Goal: Task Accomplishment & Management: Use online tool/utility

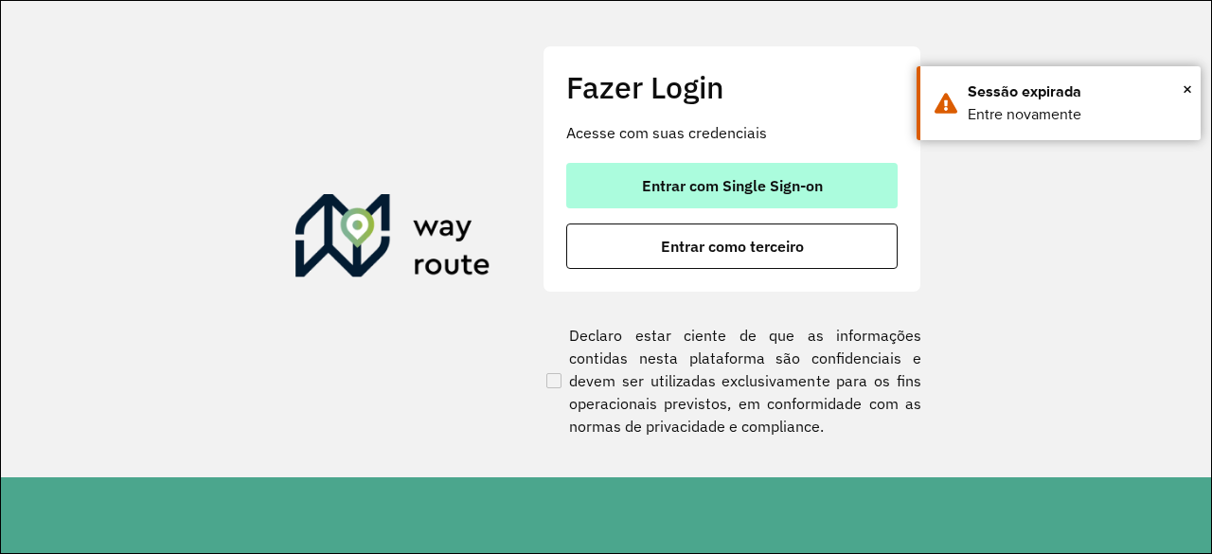
click at [699, 184] on span "Entrar com Single Sign-on" at bounding box center [732, 185] width 181 height 15
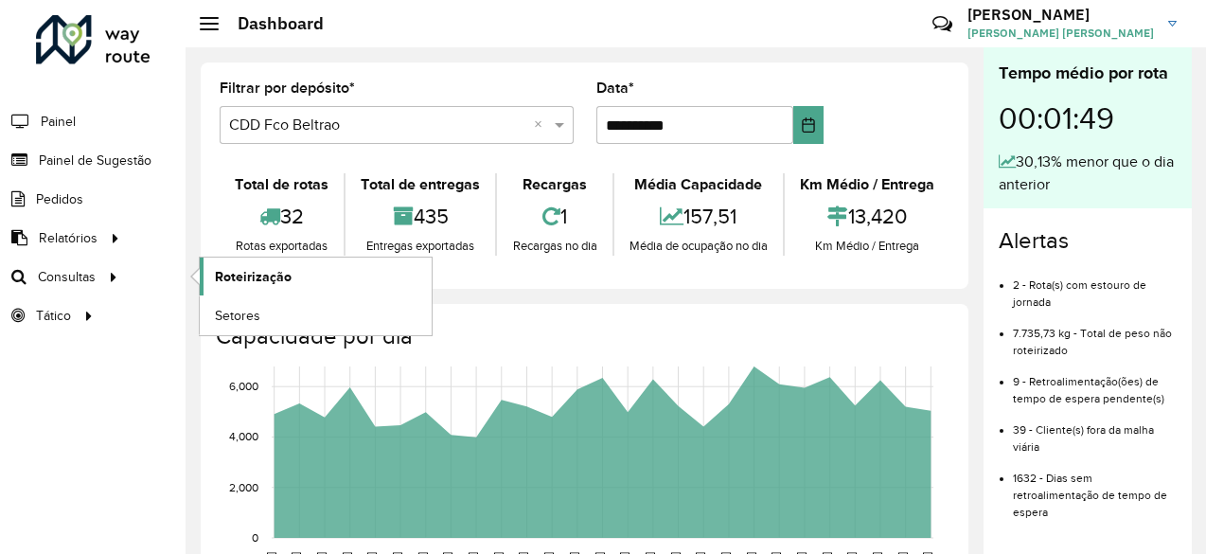
click at [248, 283] on span "Roteirização" at bounding box center [253, 277] width 77 height 20
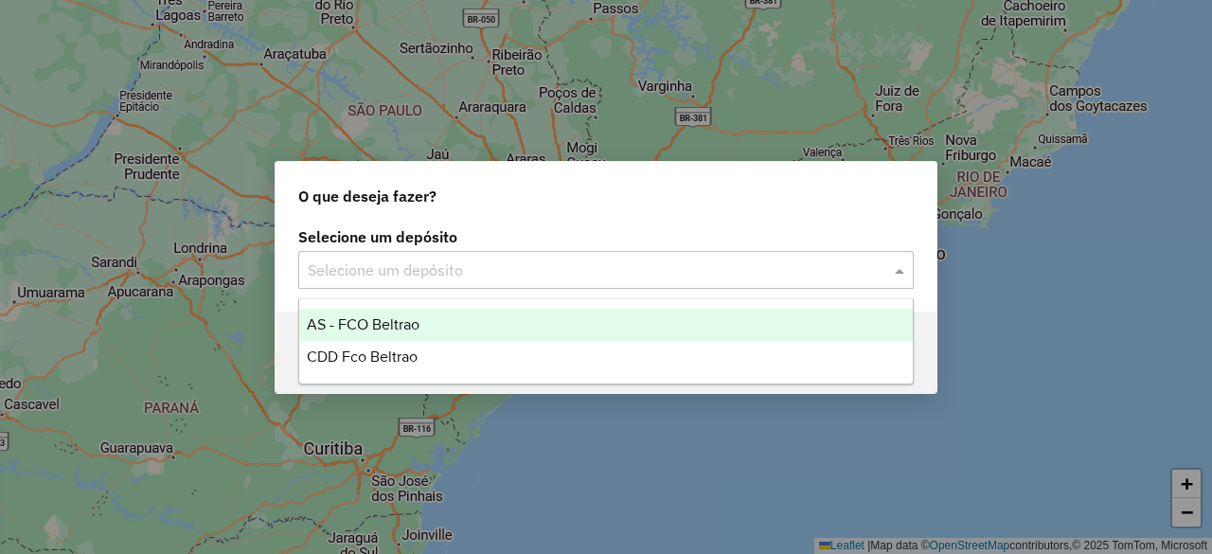
click at [403, 265] on input "text" at bounding box center [587, 270] width 559 height 23
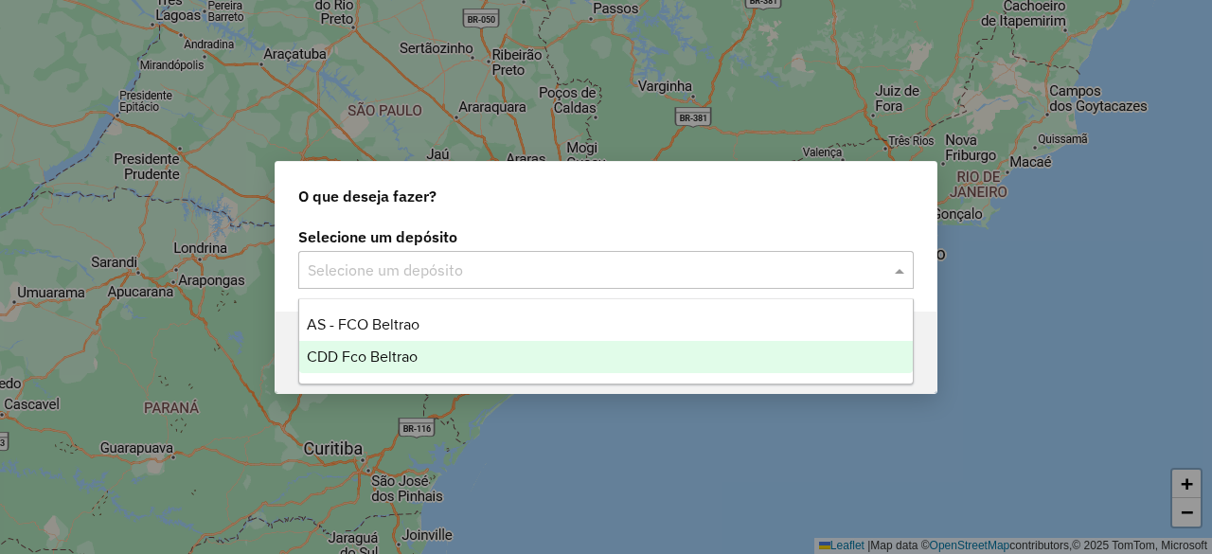
click at [375, 348] on span "CDD Fco Beltrao" at bounding box center [362, 356] width 111 height 16
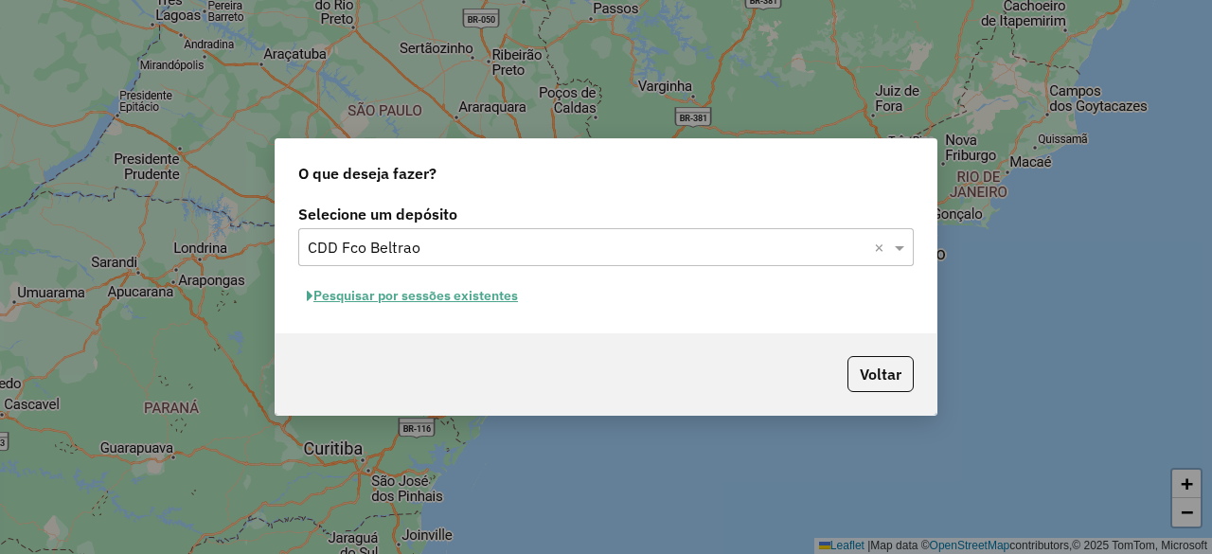
click at [453, 305] on button "Pesquisar por sessões existentes" at bounding box center [412, 295] width 228 height 29
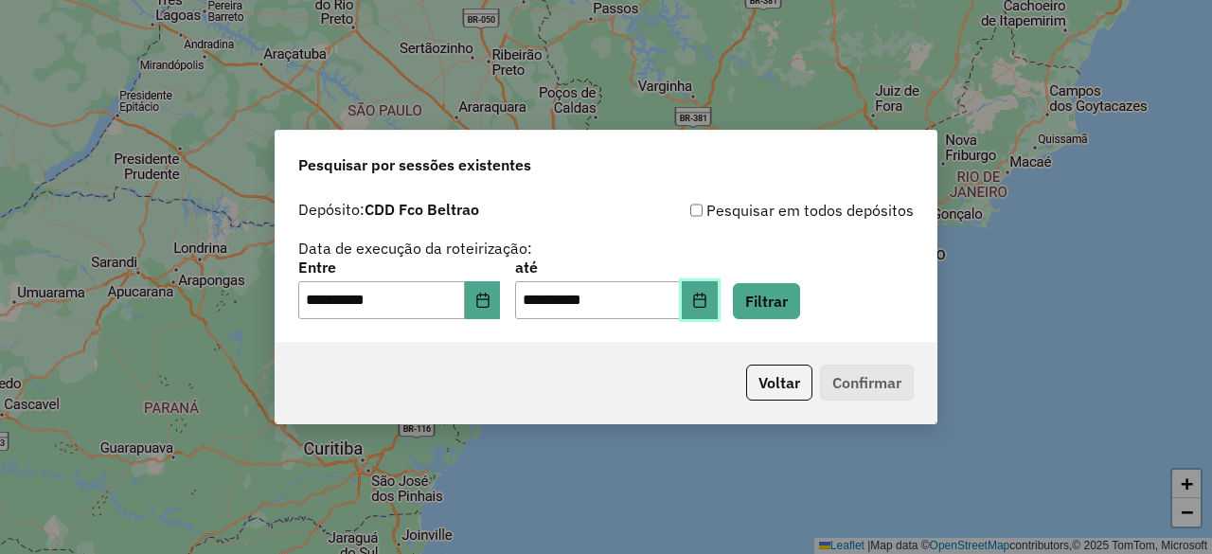
click at [705, 299] on icon "Choose Date" at bounding box center [699, 300] width 12 height 15
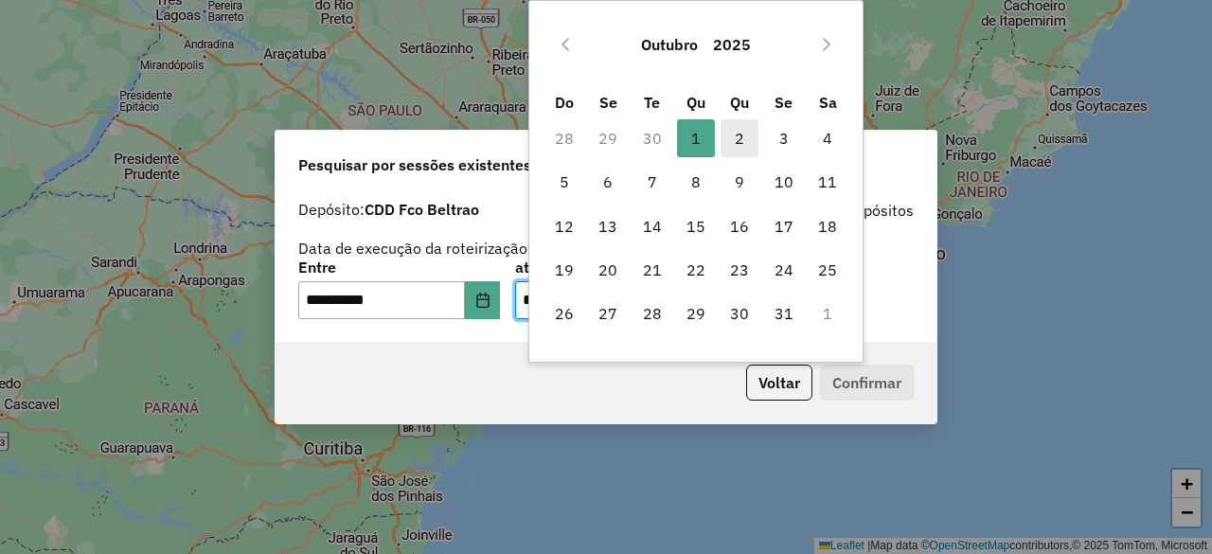
click at [745, 139] on span "2" at bounding box center [739, 138] width 38 height 38
type input "**********"
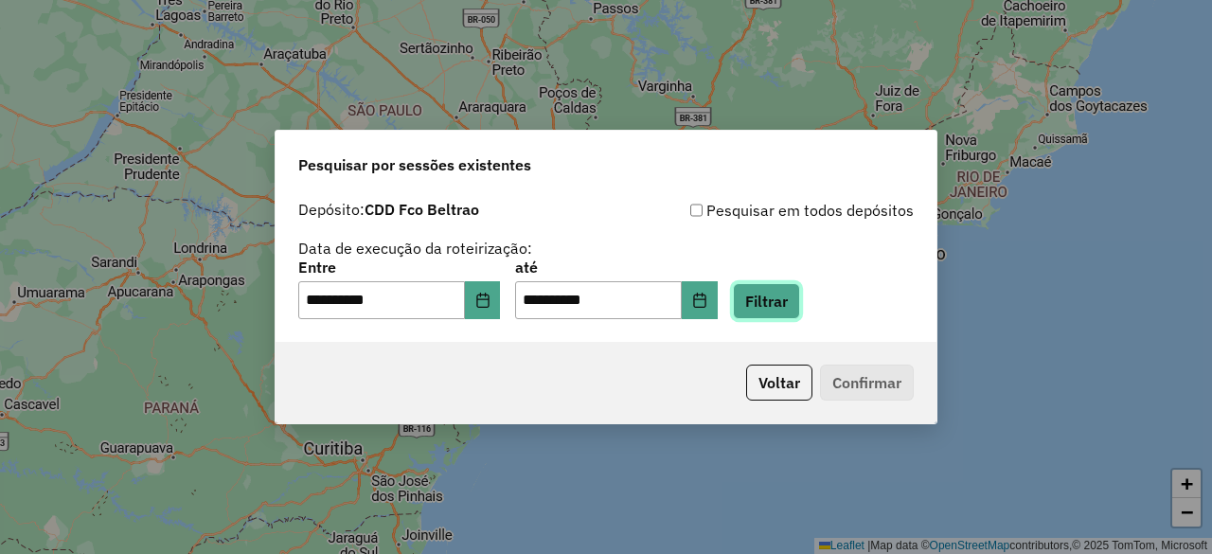
click at [781, 304] on button "Filtrar" at bounding box center [766, 301] width 67 height 36
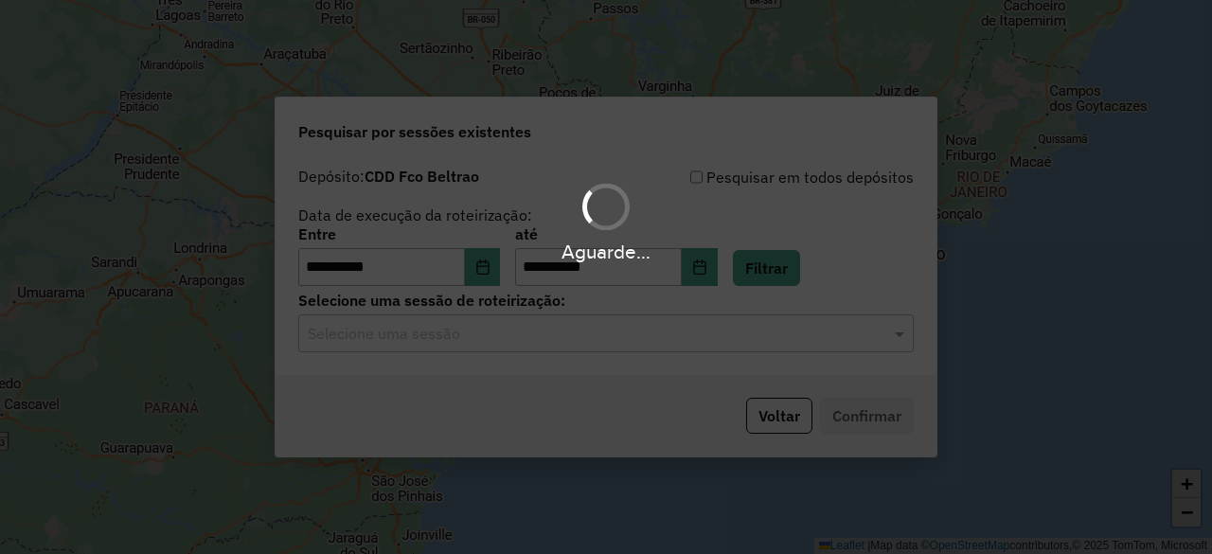
click at [546, 363] on hb-app "**********" at bounding box center [606, 277] width 1212 height 554
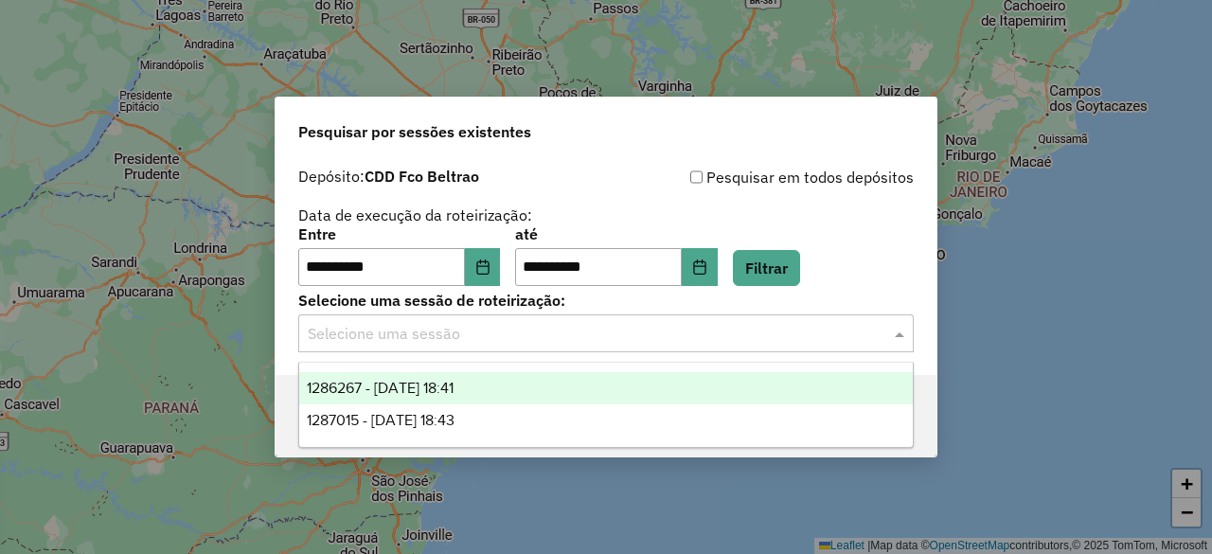
click at [498, 344] on input "text" at bounding box center [587, 334] width 559 height 23
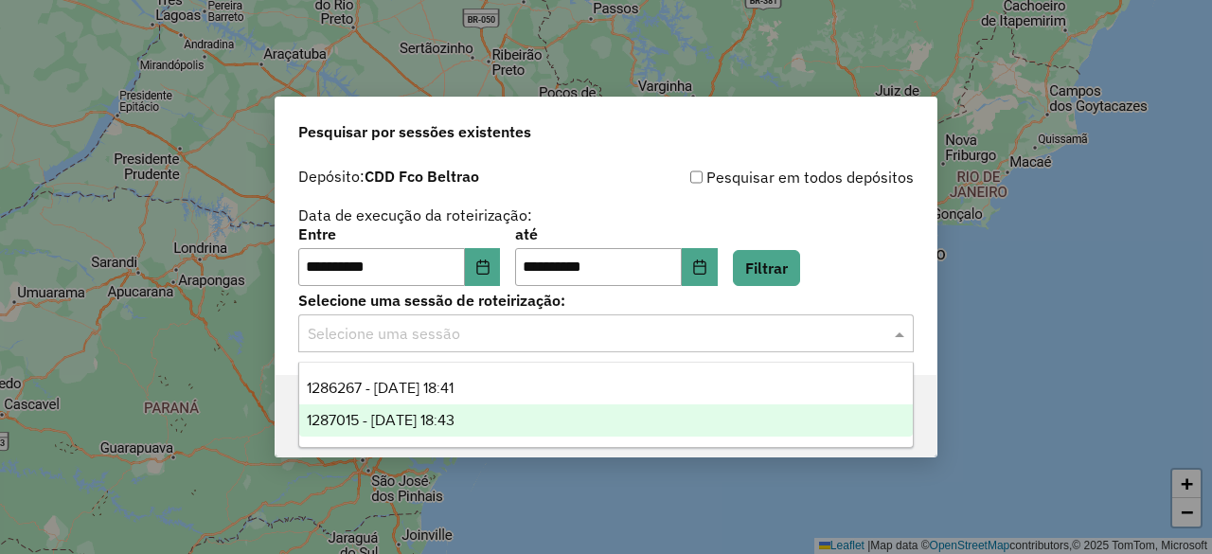
click at [435, 417] on span "1287015 - 02/10/2025 18:43" at bounding box center [381, 420] width 148 height 16
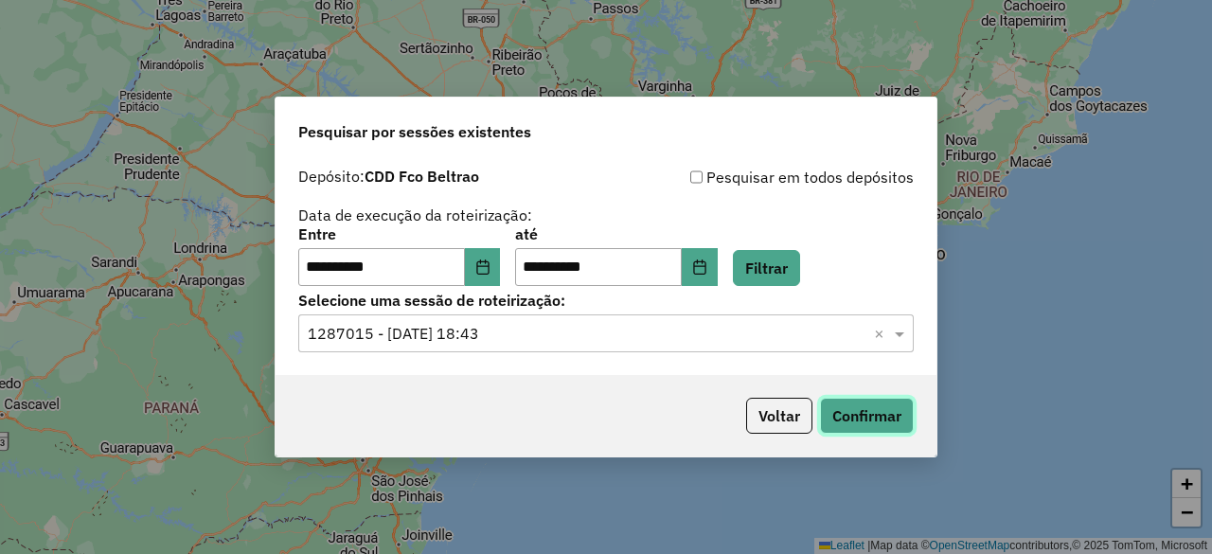
click at [863, 417] on button "Confirmar" at bounding box center [867, 416] width 94 height 36
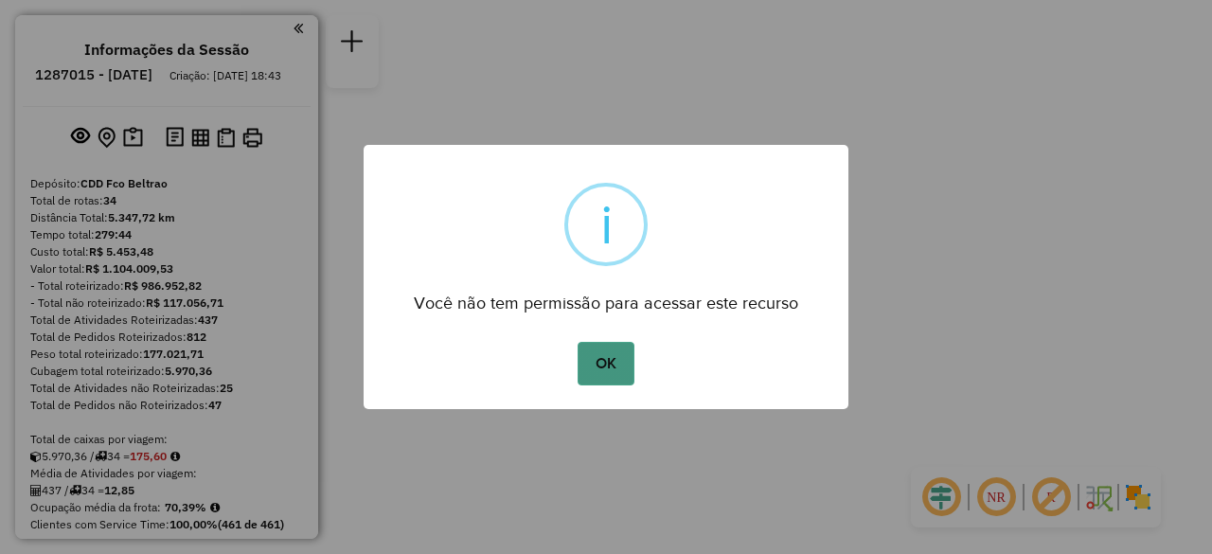
click at [594, 359] on button "OK" at bounding box center [605, 364] width 56 height 44
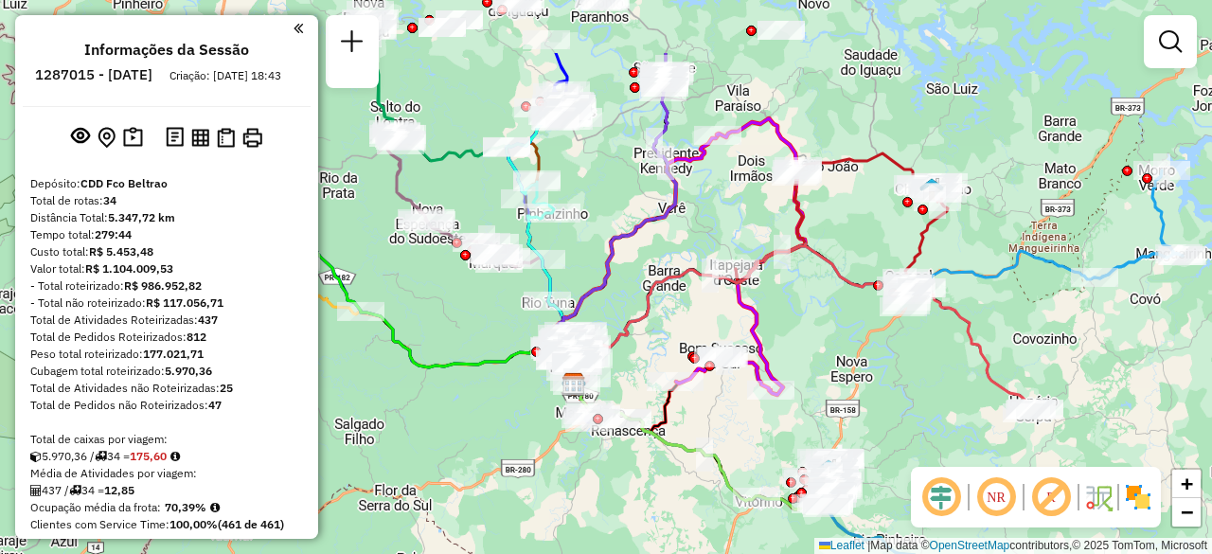
drag, startPoint x: 661, startPoint y: 367, endPoint x: 629, endPoint y: 475, distance: 112.6
click at [629, 475] on div "Janela de atendimento Grade de atendimento Capacidade Transportadoras Veículos …" at bounding box center [606, 277] width 1212 height 554
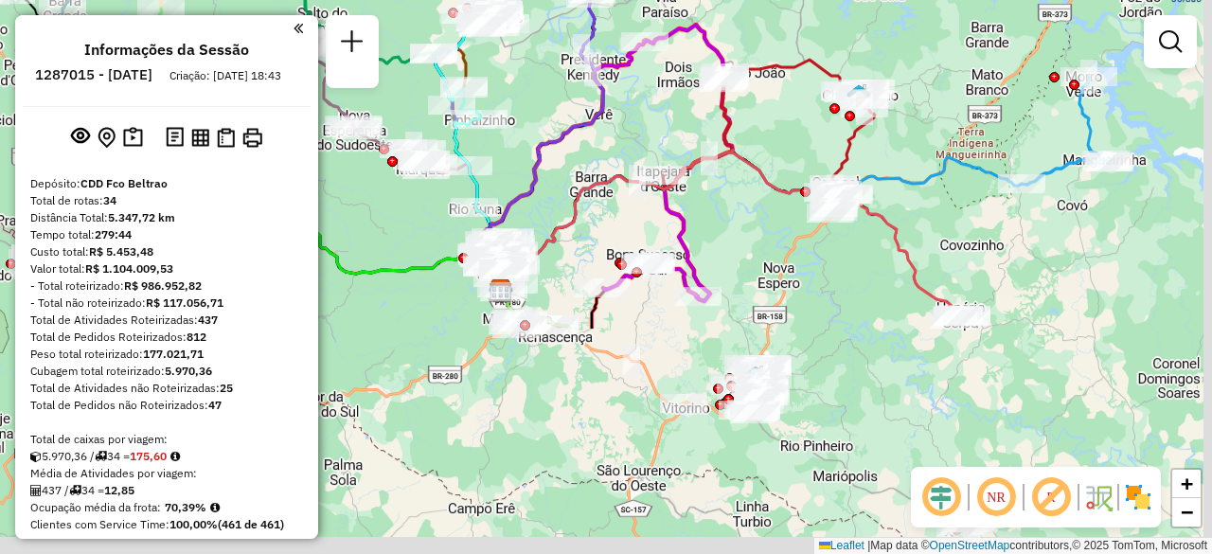
drag, startPoint x: 525, startPoint y: 288, endPoint x: 400, endPoint y: -17, distance: 329.4
click at [400, 0] on html "Aguarde... Pop-up bloqueado! Seu navegador bloqueou automáticamente a abertura …" at bounding box center [606, 277] width 1212 height 554
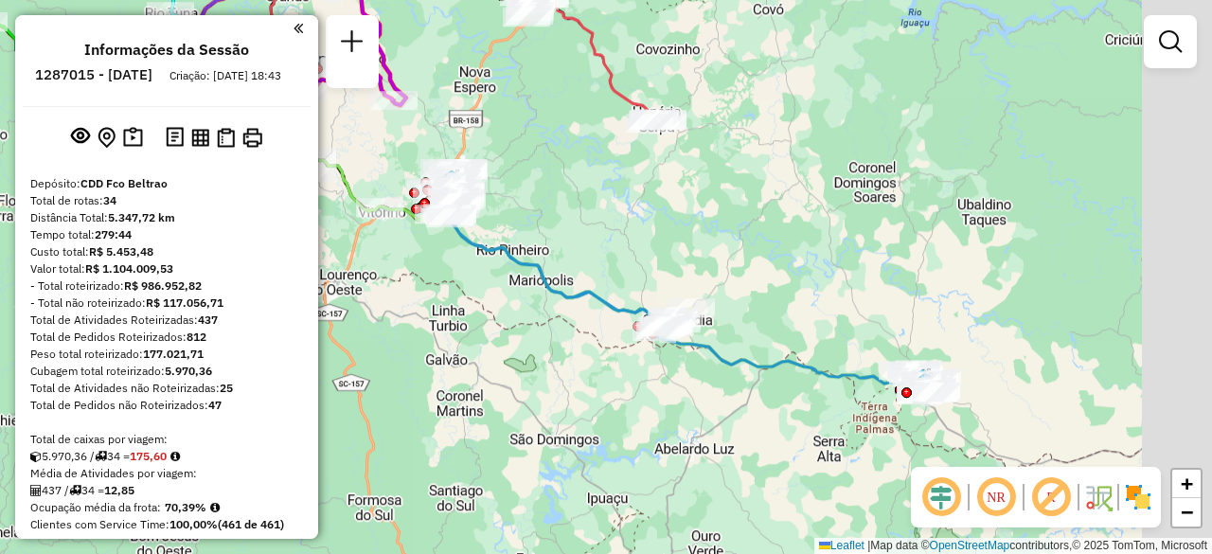
drag, startPoint x: 657, startPoint y: 135, endPoint x: 380, endPoint y: -37, distance: 326.5
click at [380, 0] on html "Aguarde... Pop-up bloqueado! Seu navegador bloqueou automáticamente a abertura …" at bounding box center [606, 277] width 1212 height 554
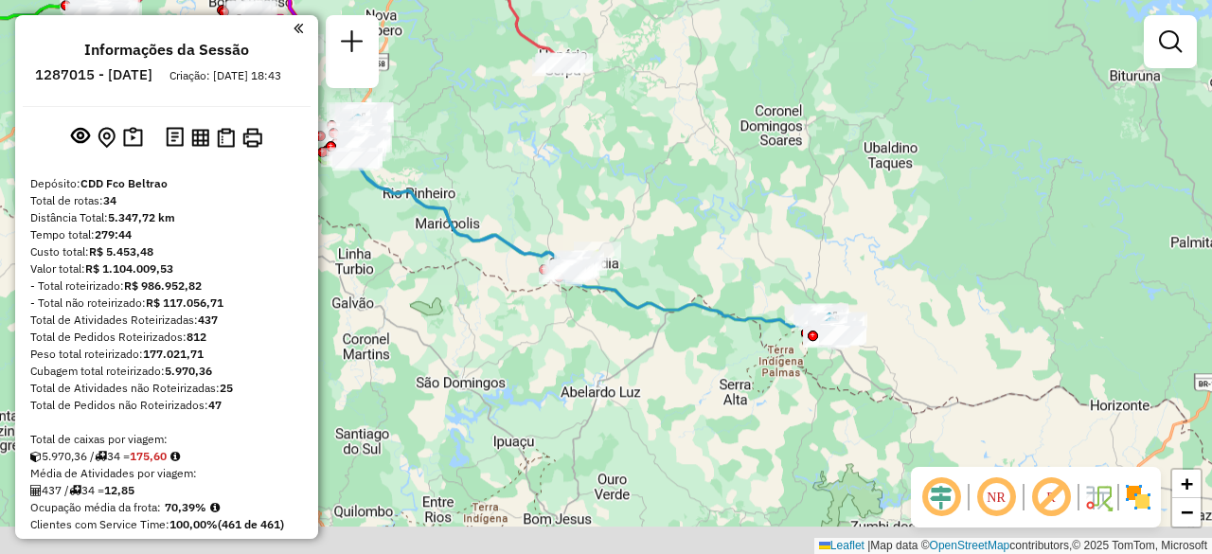
drag, startPoint x: 605, startPoint y: 154, endPoint x: 568, endPoint y: 131, distance: 43.9
click at [568, 131] on div "Rota 17 - Placa GBA6F84 40918725 - [PERSON_NAME] Janela de atendimento Grade de…" at bounding box center [606, 277] width 1212 height 554
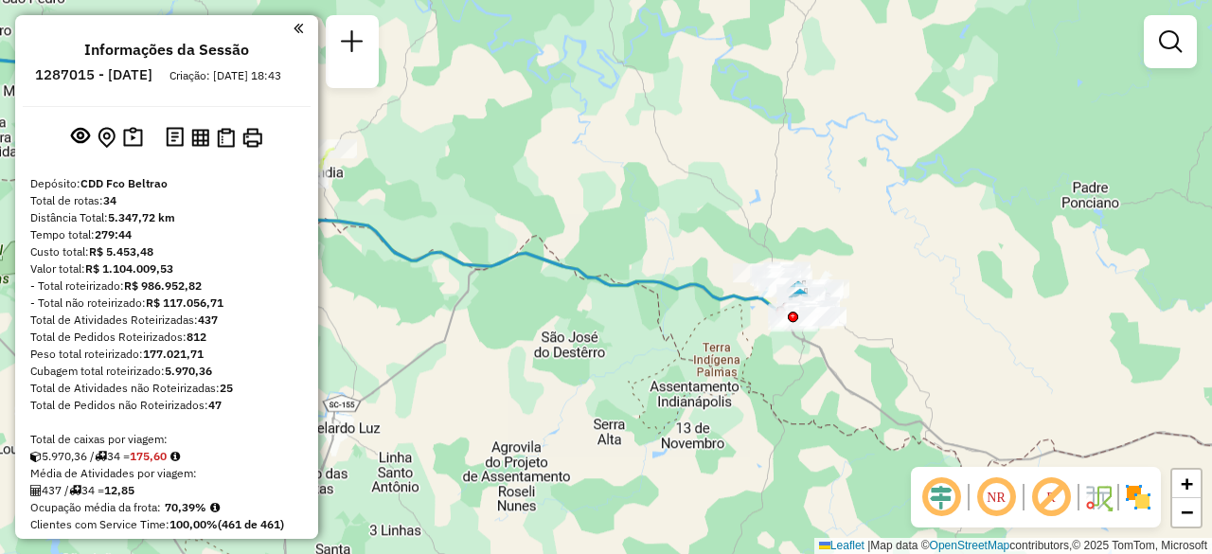
drag, startPoint x: 922, startPoint y: 337, endPoint x: 657, endPoint y: 248, distance: 279.6
click at [758, 278] on div at bounding box center [781, 287] width 47 height 19
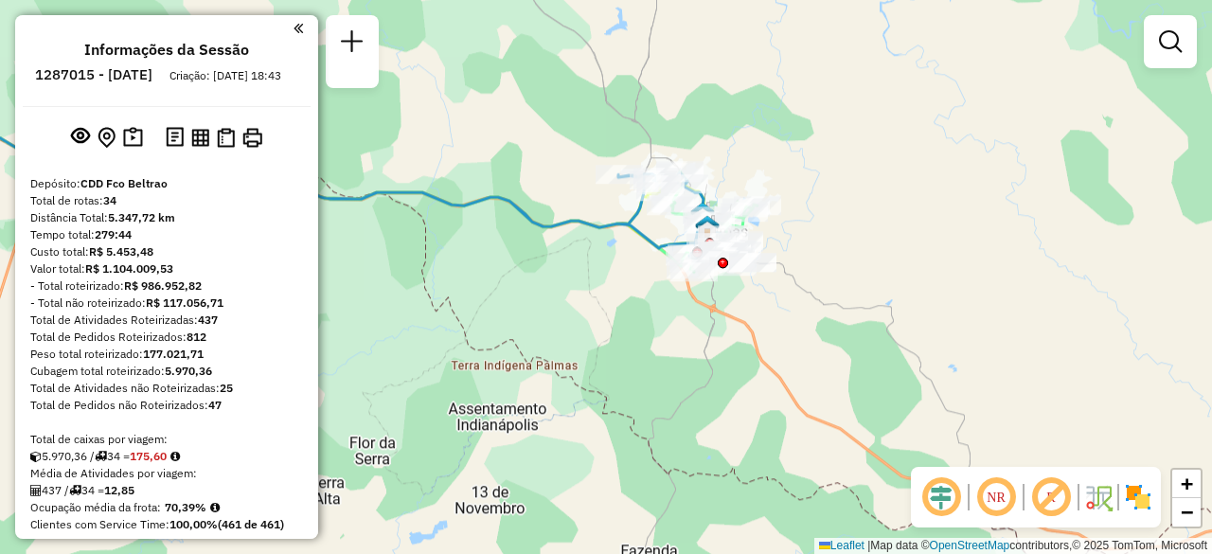
drag, startPoint x: 505, startPoint y: 301, endPoint x: 788, endPoint y: 307, distance: 283.1
click at [788, 307] on div "Rota 17 - Placa GBA6F84 40918725 - [PERSON_NAME] Janela de atendimento Grade de…" at bounding box center [606, 277] width 1212 height 554
drag, startPoint x: 492, startPoint y: 267, endPoint x: 611, endPoint y: 353, distance: 146.4
click at [611, 353] on div "Rota 17 - Placa GBA6F84 40918725 - [PERSON_NAME] Janela de atendimento Grade de…" at bounding box center [606, 277] width 1212 height 554
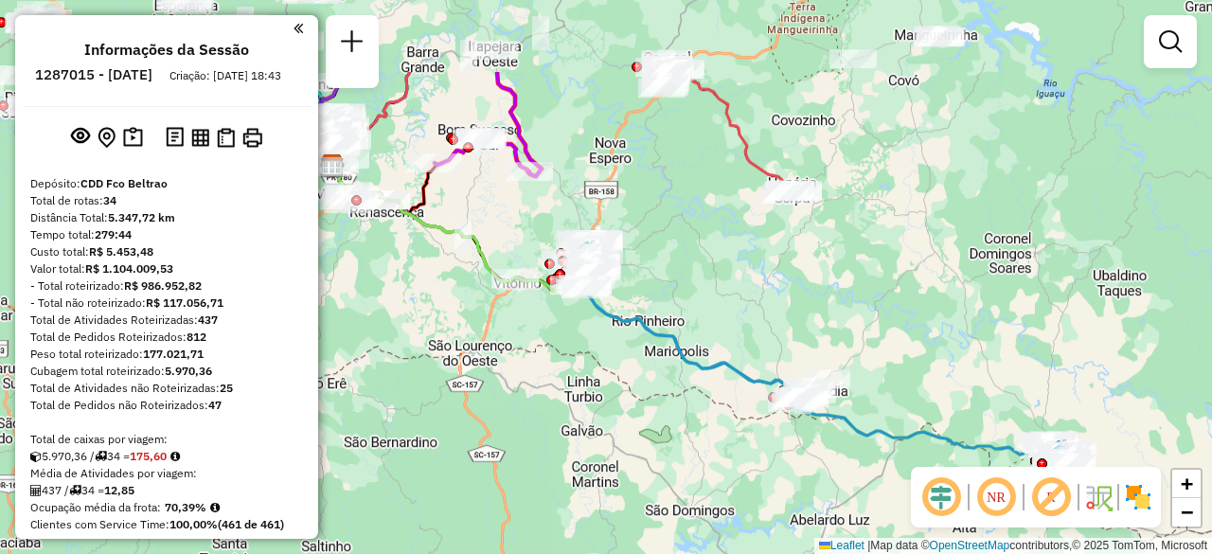
drag, startPoint x: 468, startPoint y: 271, endPoint x: 646, endPoint y: 399, distance: 219.1
click at [646, 399] on div "Rota 17 - Placa GBA6F84 40918725 - [PERSON_NAME] Janela de atendimento Grade de…" at bounding box center [606, 277] width 1212 height 554
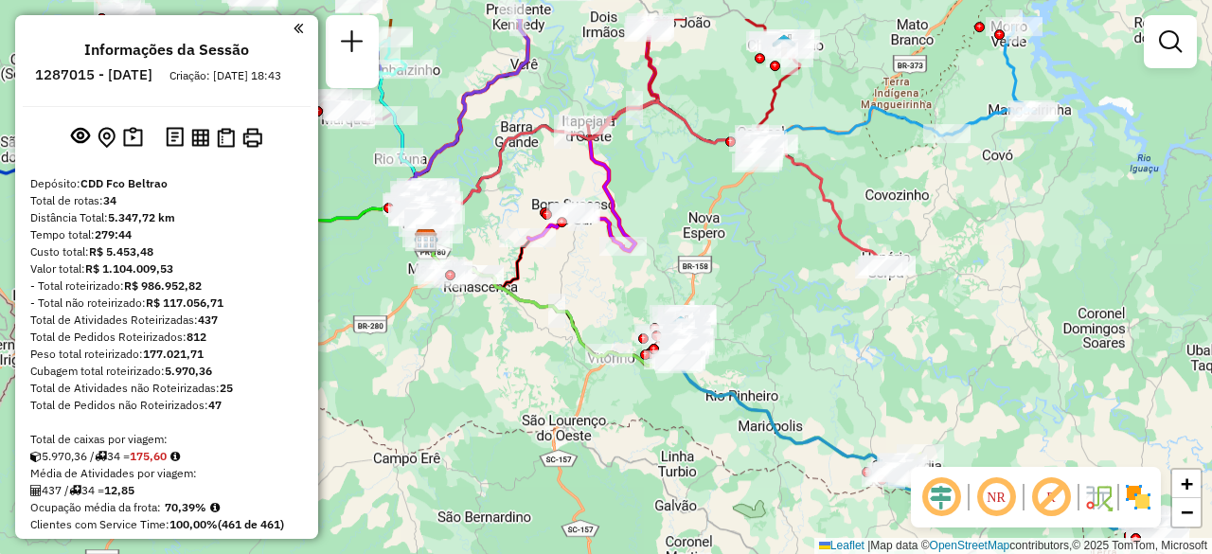
drag, startPoint x: 513, startPoint y: 328, endPoint x: 607, endPoint y: 403, distance: 119.9
click at [607, 403] on div "Rota 17 - Placa GBA6F84 40918725 - [PERSON_NAME] Janela de atendimento Grade de…" at bounding box center [606, 277] width 1212 height 554
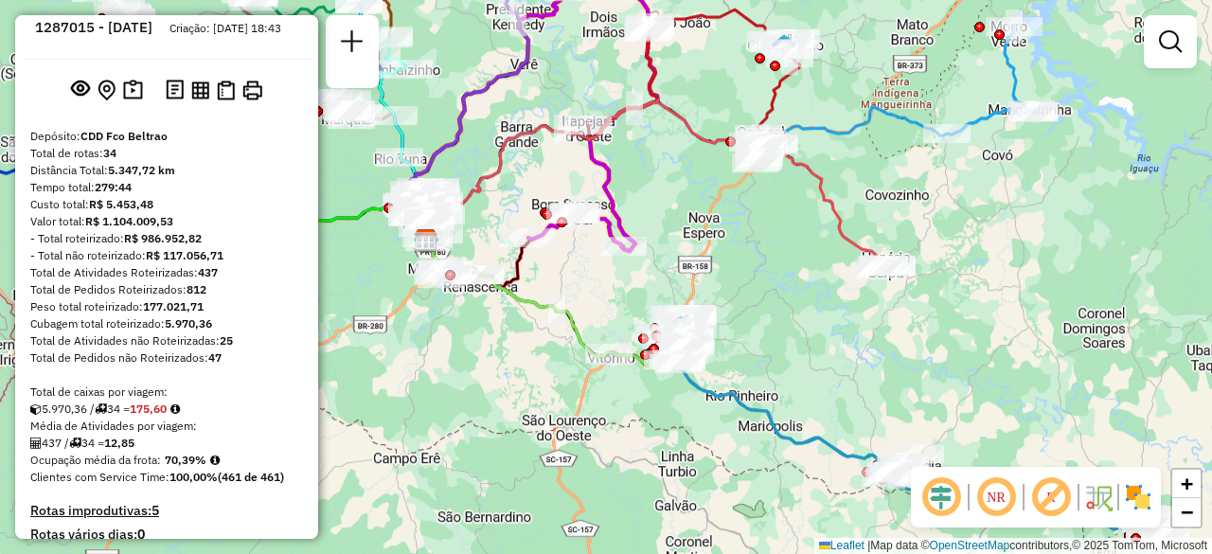
scroll to position [70, 0]
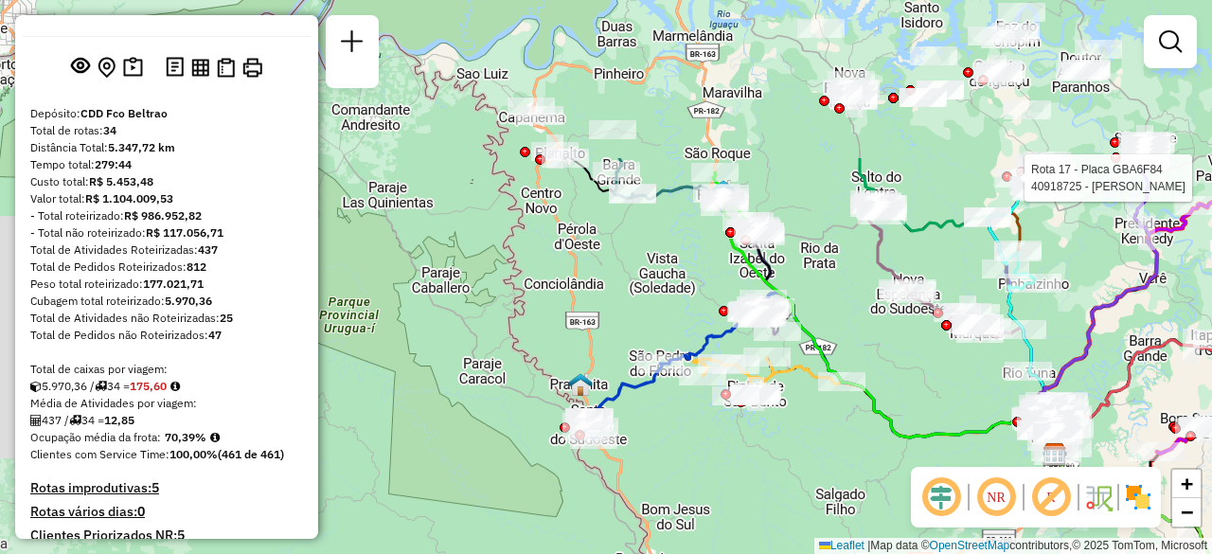
drag, startPoint x: 484, startPoint y: 384, endPoint x: 1112, endPoint y: 598, distance: 664.0
click at [1112, 553] on html "Aguarde... Pop-up bloqueado! Seu navegador bloqueou automáticamente a abertura …" at bounding box center [606, 277] width 1212 height 554
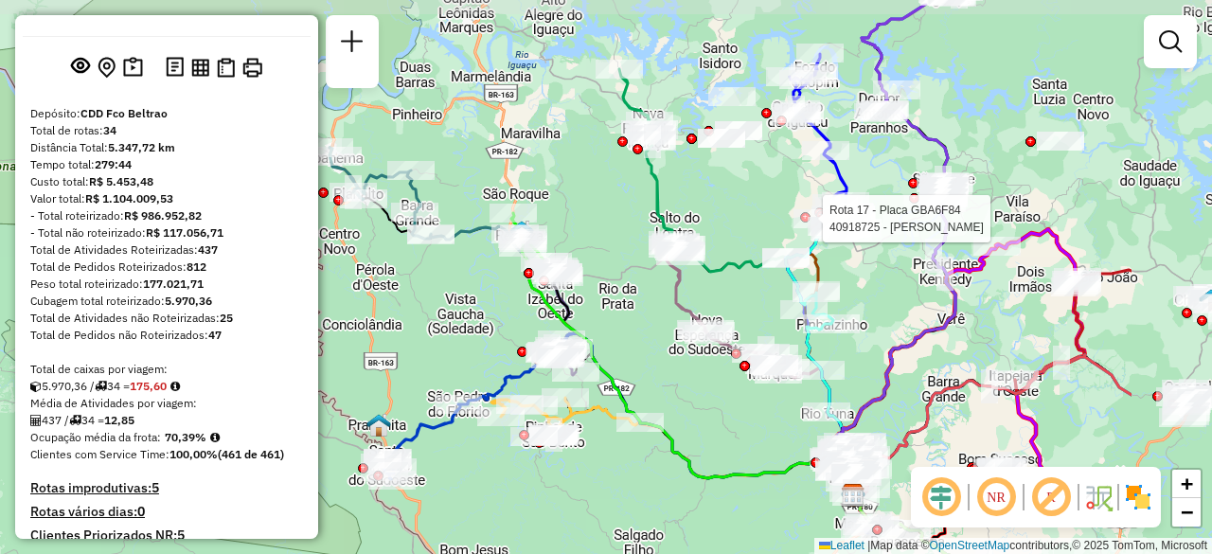
drag, startPoint x: 825, startPoint y: 191, endPoint x: 624, endPoint y: 232, distance: 205.7
click at [624, 232] on div "Rota 17 - Placa GBA6F84 40918725 - [PERSON_NAME] Janela de atendimento Grade de…" at bounding box center [606, 277] width 1212 height 554
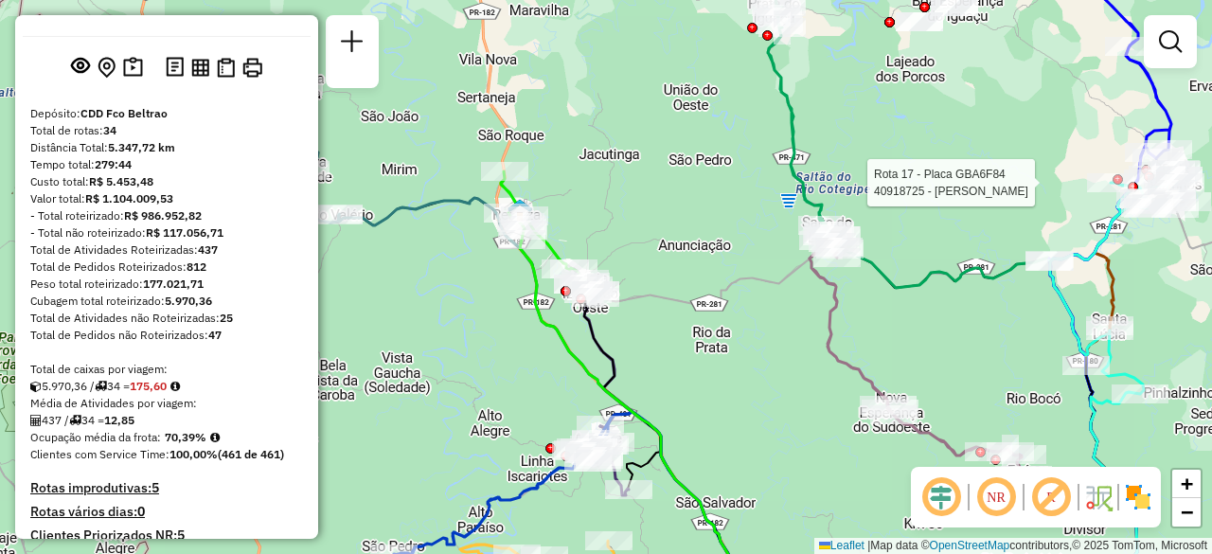
click at [567, 357] on icon at bounding box center [663, 424] width 286 height 370
select select "**********"
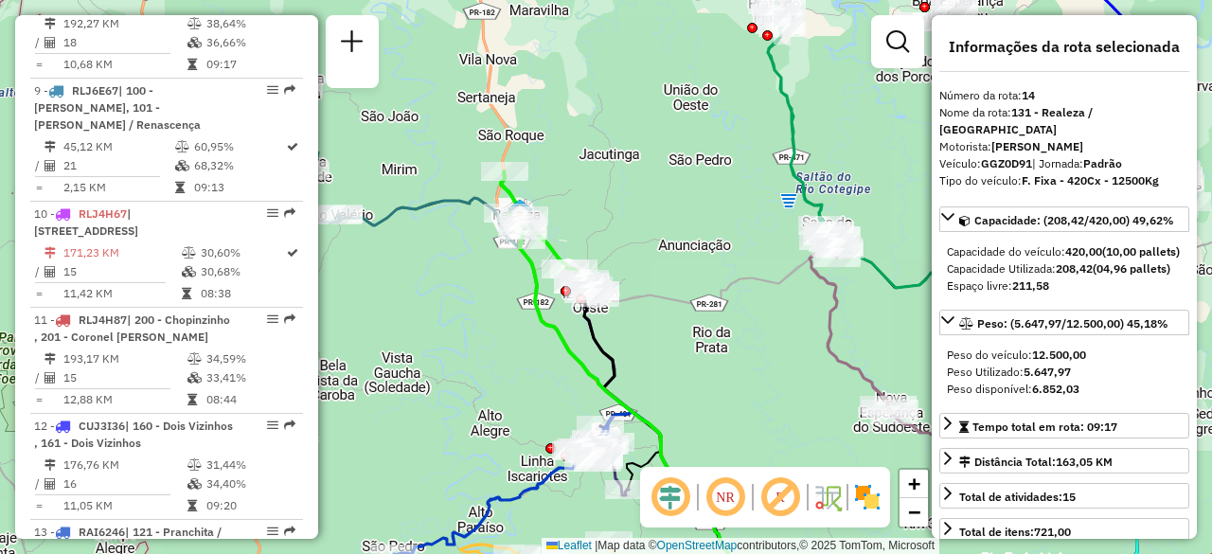
scroll to position [2150, 0]
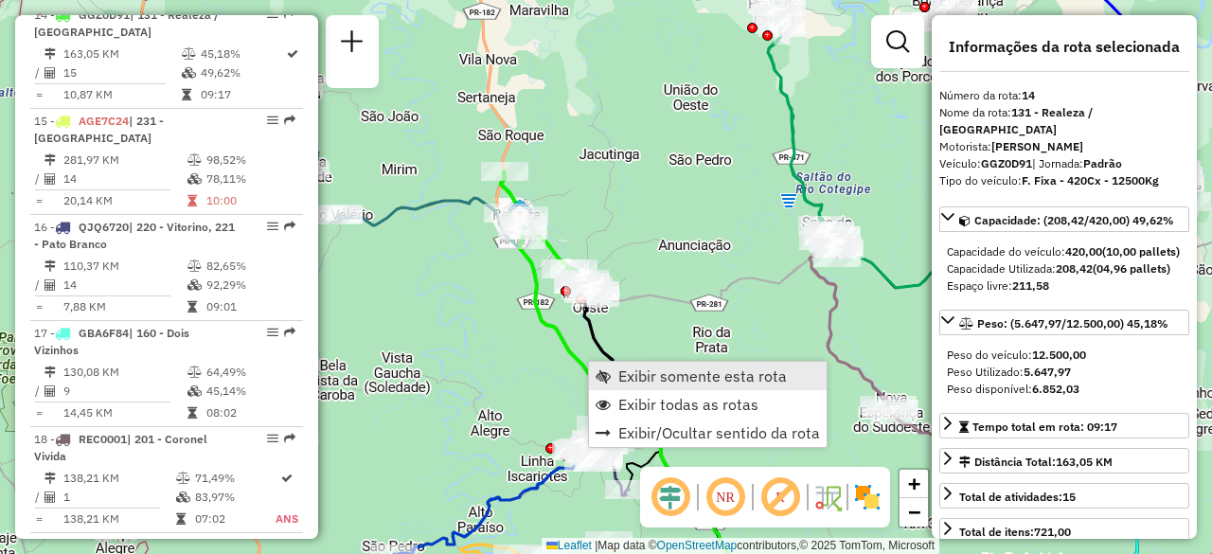
click at [675, 362] on link "Exibir somente esta rota" at bounding box center [708, 376] width 238 height 28
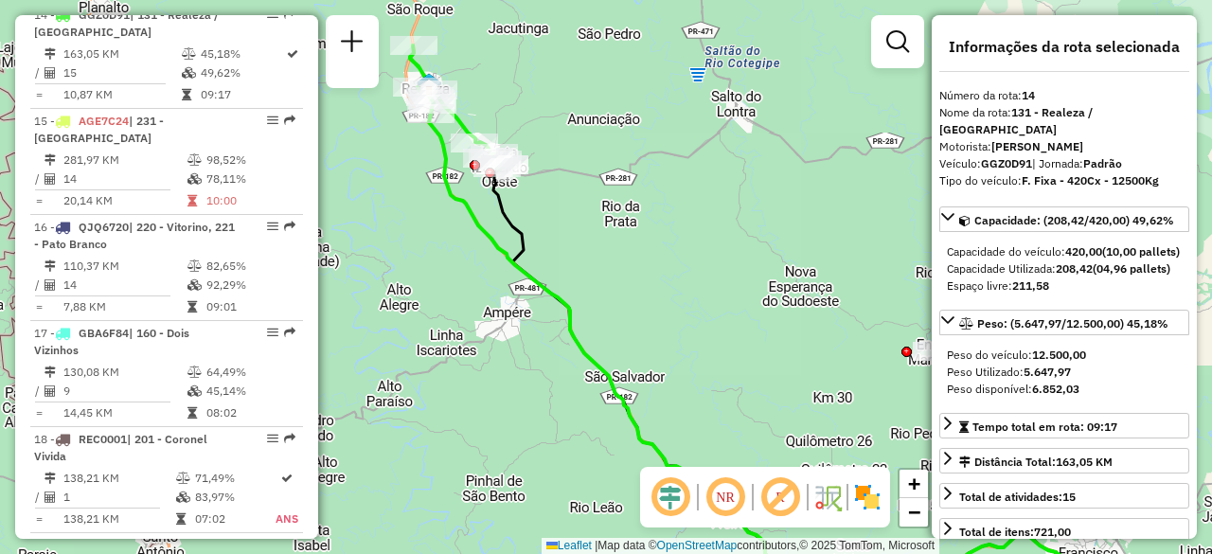
click at [506, 257] on icon at bounding box center [760, 362] width 662 height 496
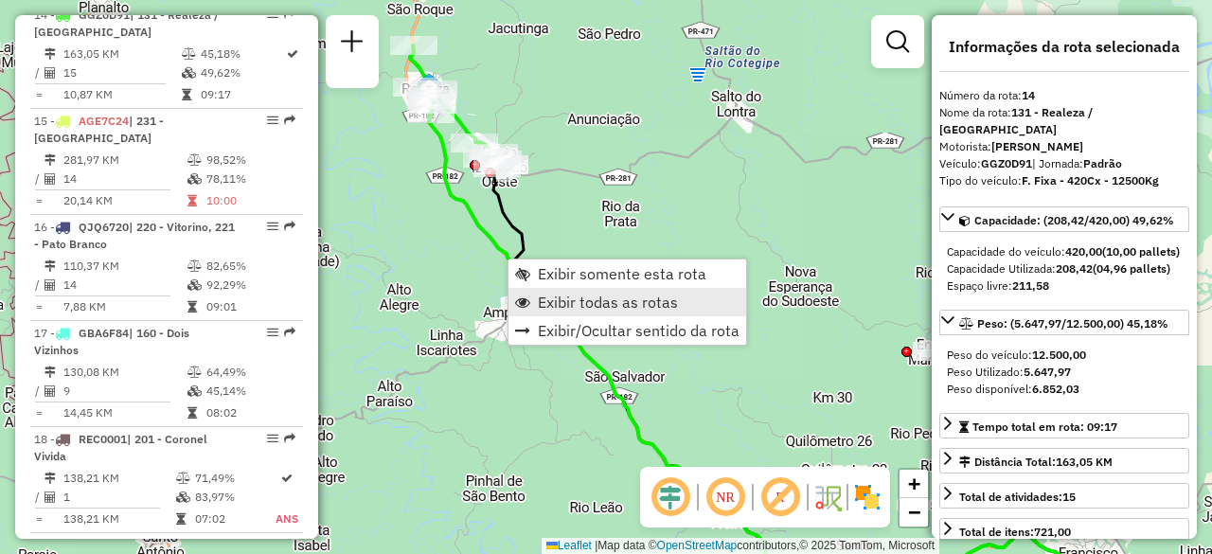
click at [568, 294] on span "Exibir todas as rotas" at bounding box center [608, 301] width 140 height 15
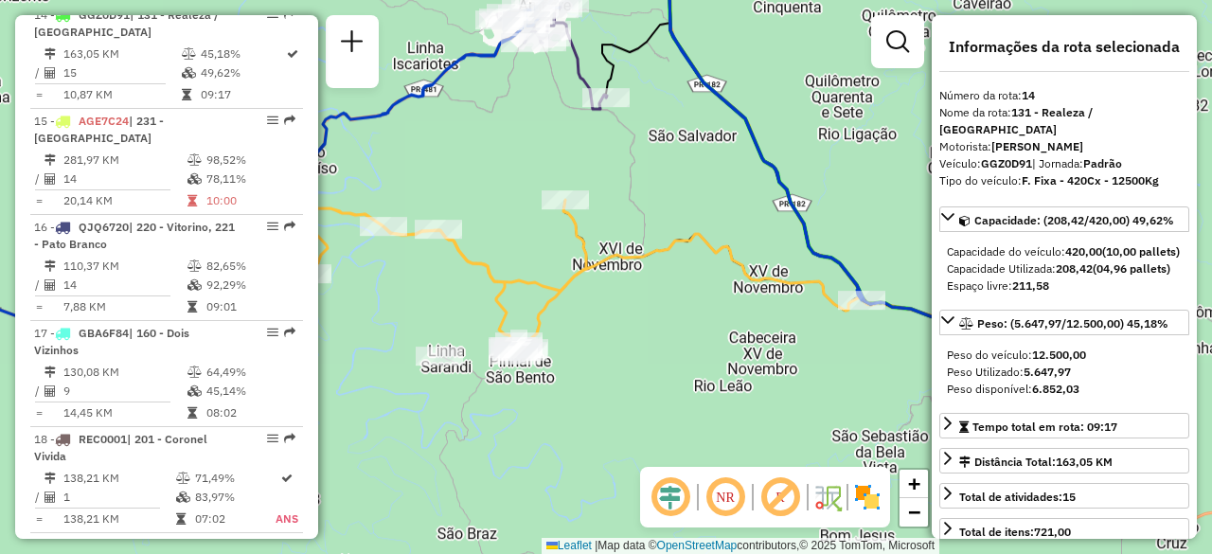
drag, startPoint x: 579, startPoint y: 259, endPoint x: 711, endPoint y: 128, distance: 186.1
click at [711, 128] on div "Janela de atendimento Grade de atendimento Capacidade Transportadoras Veículos …" at bounding box center [606, 277] width 1212 height 554
click at [568, 301] on div "Janela de atendimento Grade de atendimento Capacidade Transportadoras Veículos …" at bounding box center [606, 277] width 1212 height 554
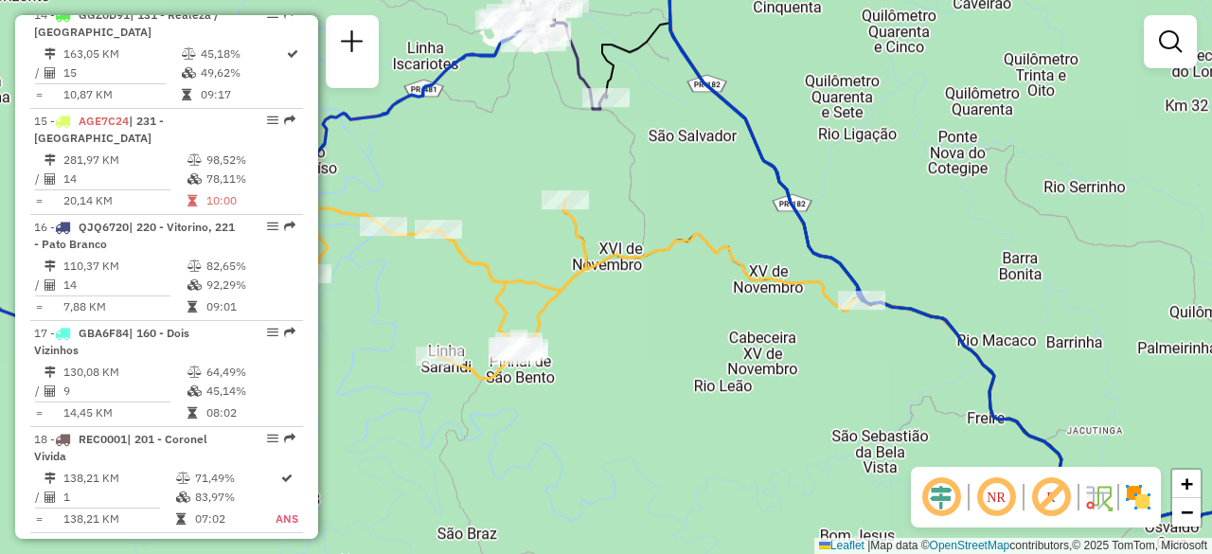
click at [552, 293] on icon at bounding box center [427, 289] width 318 height 179
select select "**********"
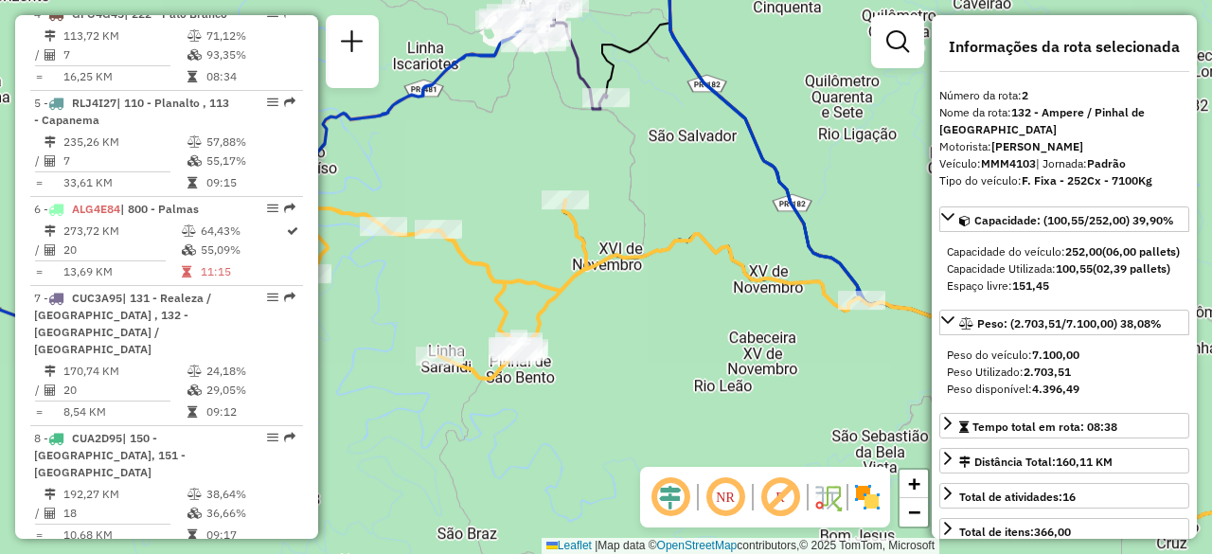
scroll to position [864, 0]
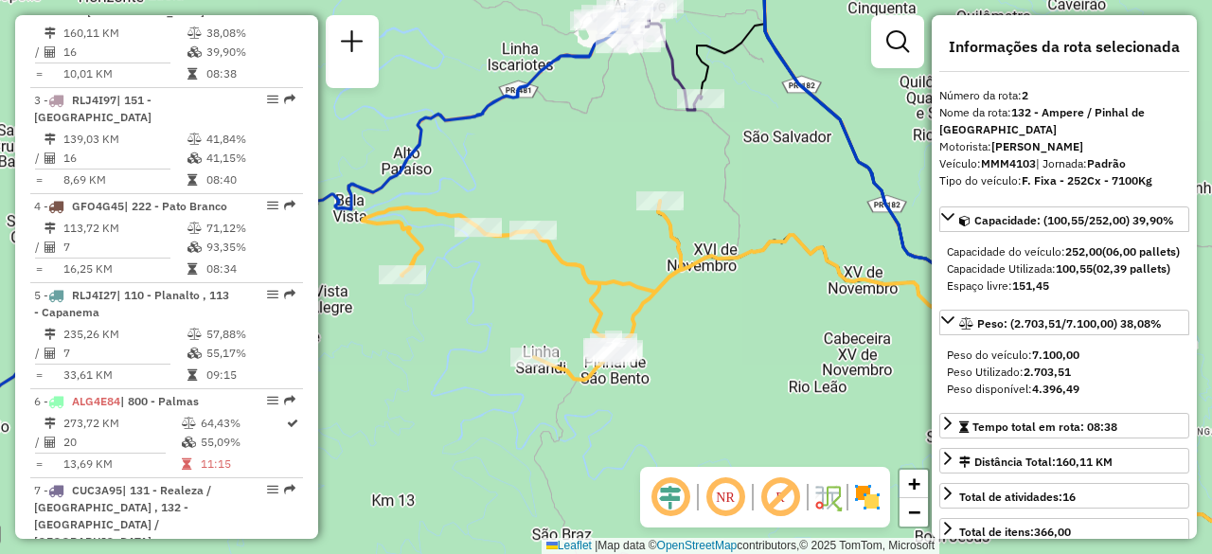
drag, startPoint x: 502, startPoint y: 314, endPoint x: 569, endPoint y: 321, distance: 67.5
click at [569, 321] on div "Janela de atendimento Grade de atendimento Capacidade Transportadoras Veículos …" at bounding box center [606, 277] width 1212 height 554
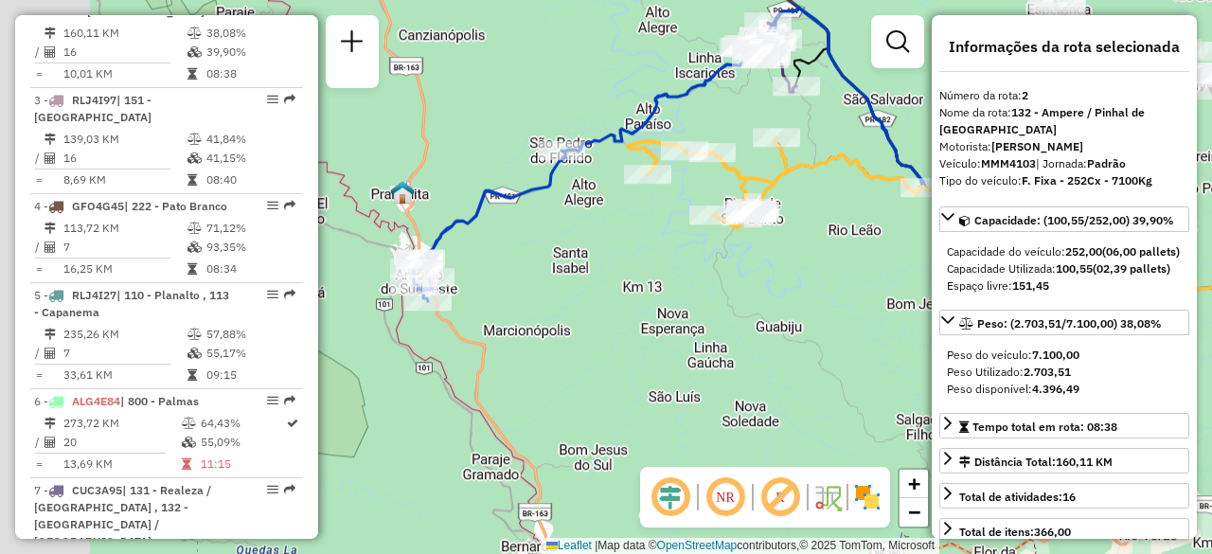
drag, startPoint x: 460, startPoint y: 440, endPoint x: 648, endPoint y: 271, distance: 253.4
click at [648, 271] on div "Janela de atendimento Grade de atendimento Capacidade Transportadoras Veículos …" at bounding box center [606, 277] width 1212 height 554
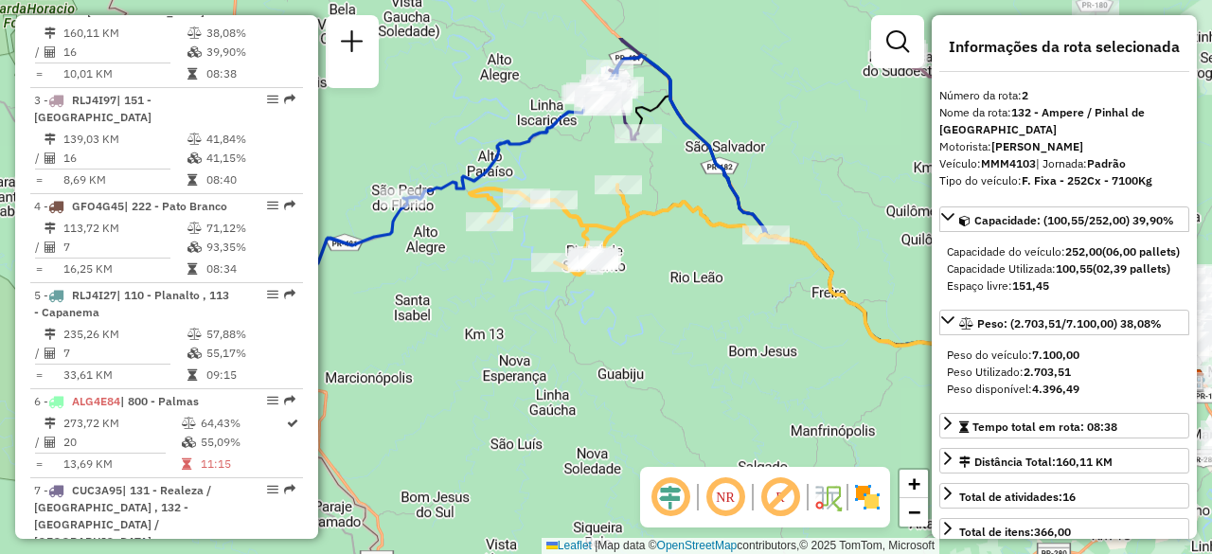
drag, startPoint x: 659, startPoint y: 313, endPoint x: 499, endPoint y: 404, distance: 184.0
click at [499, 404] on div "Janela de atendimento Grade de atendimento Capacidade Transportadoras Veículos …" at bounding box center [606, 277] width 1212 height 554
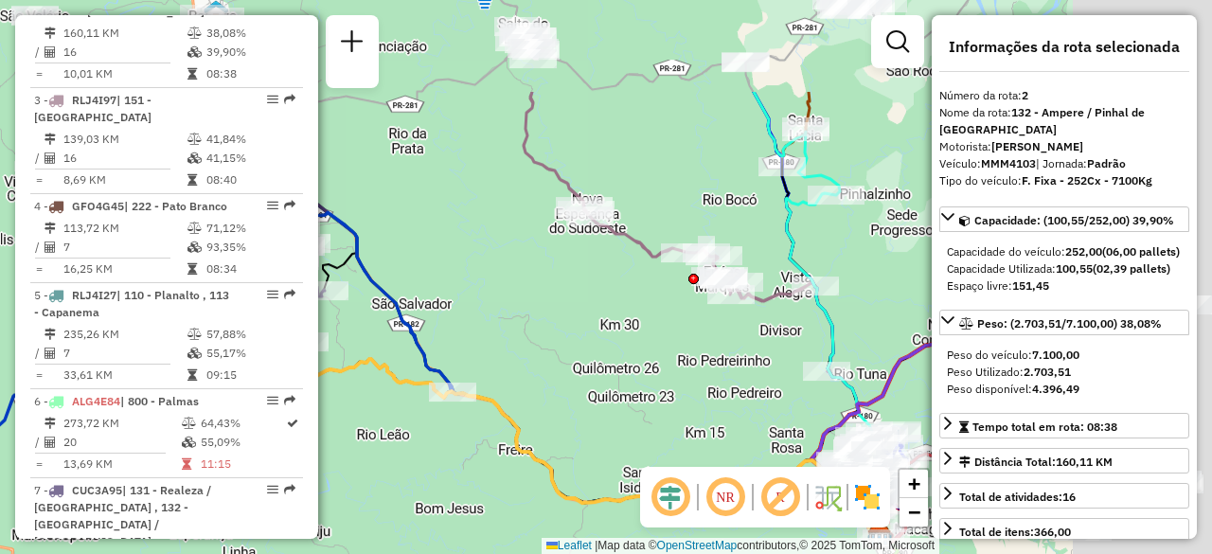
drag, startPoint x: 649, startPoint y: 328, endPoint x: 338, endPoint y: 475, distance: 344.3
click at [338, 475] on div "Janela de atendimento Grade de atendimento Capacidade Transportadoras Veículos …" at bounding box center [606, 277] width 1212 height 554
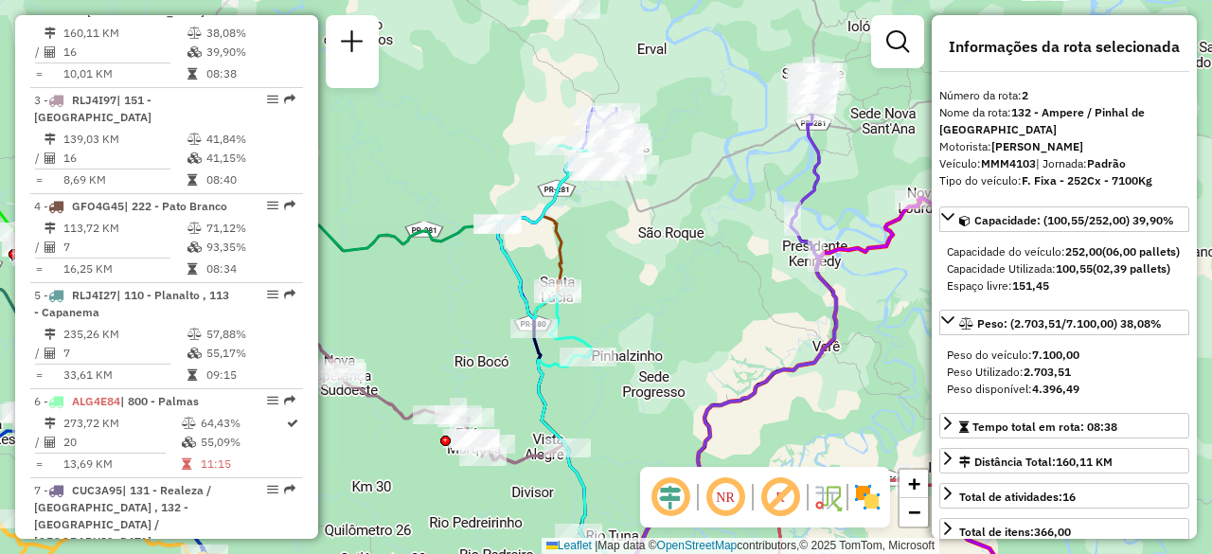
drag, startPoint x: 664, startPoint y: 383, endPoint x: 418, endPoint y: 546, distance: 294.3
click at [418, 546] on div "Janela de atendimento Grade de atendimento Capacidade Transportadoras Veículos …" at bounding box center [606, 277] width 1212 height 554
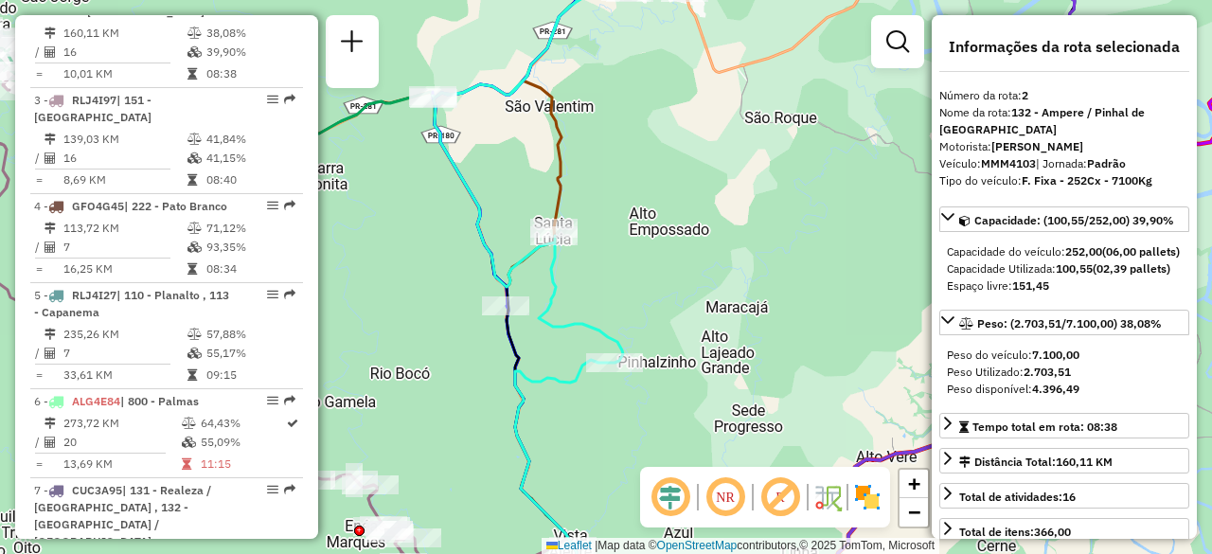
click at [551, 196] on icon at bounding box center [611, 86] width 177 height 283
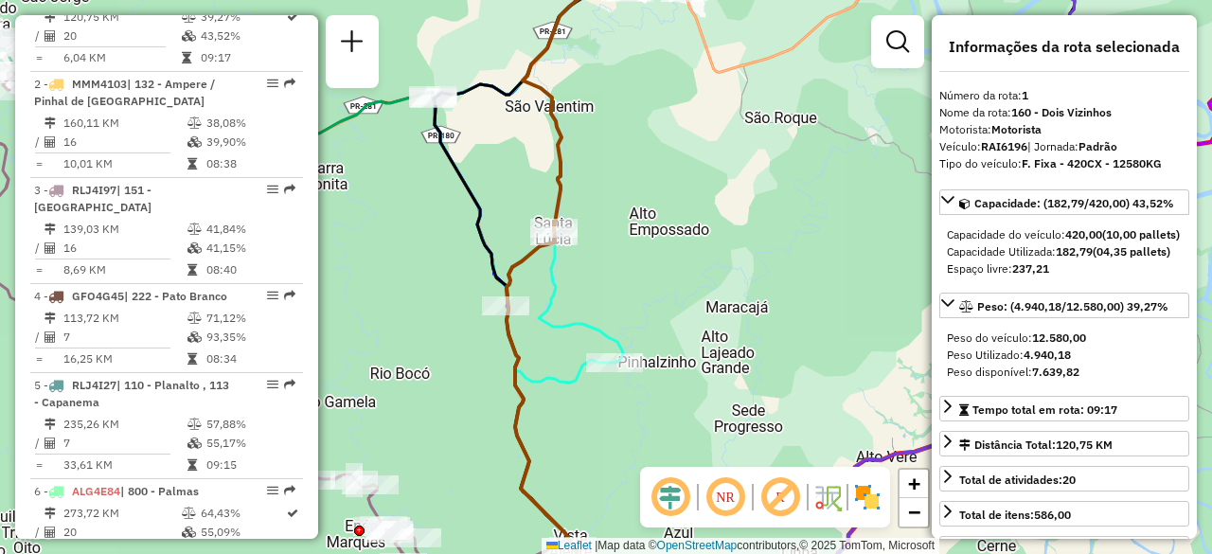
scroll to position [758, 0]
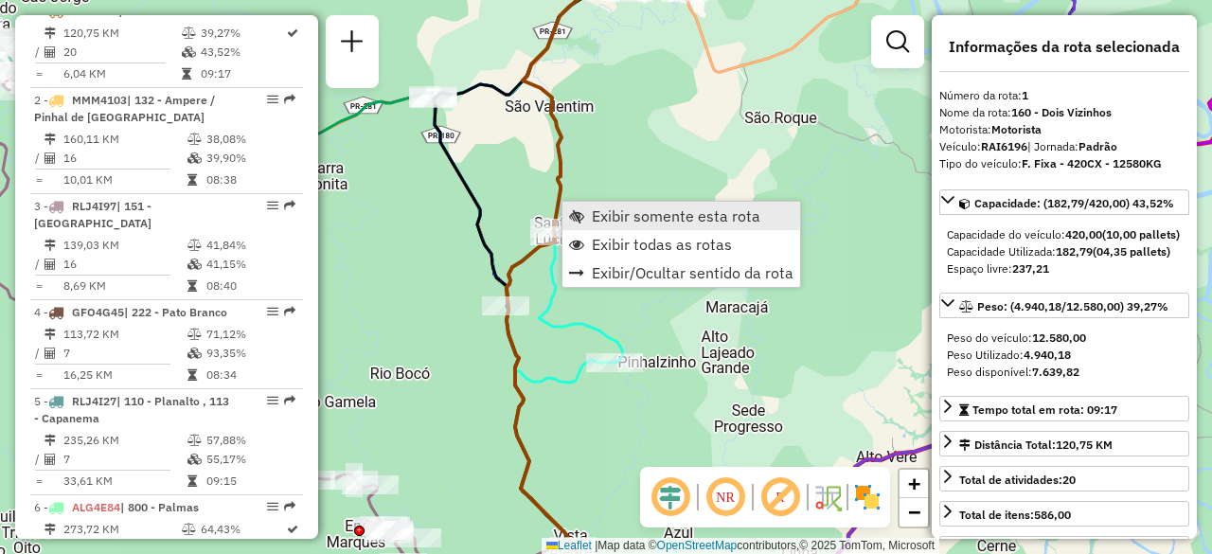
click at [654, 220] on span "Exibir somente esta rota" at bounding box center [676, 215] width 168 height 15
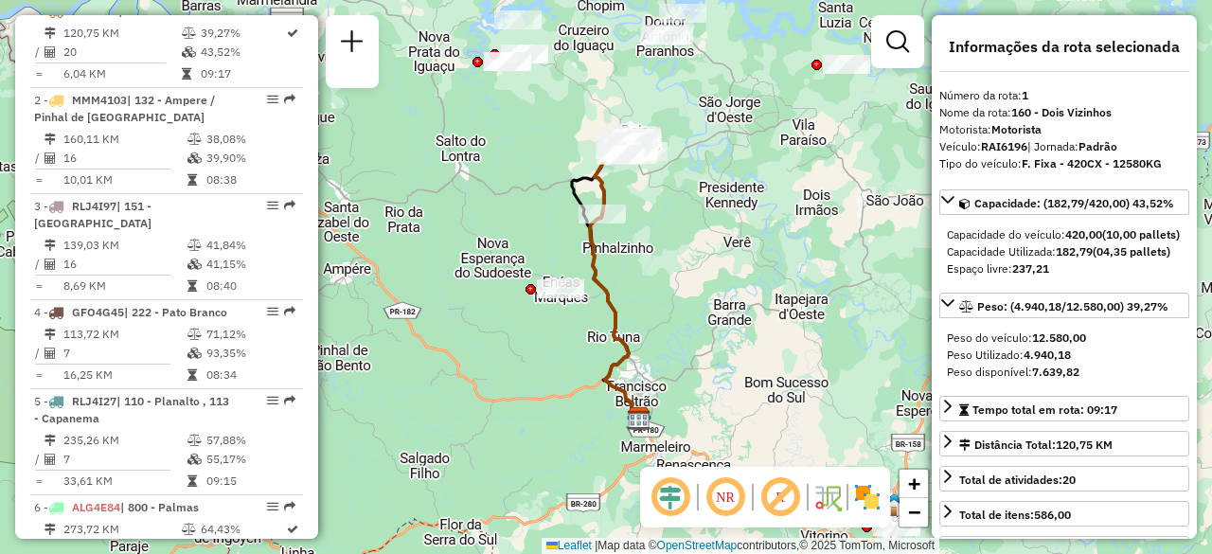
click at [601, 283] on icon at bounding box center [614, 316] width 49 height 204
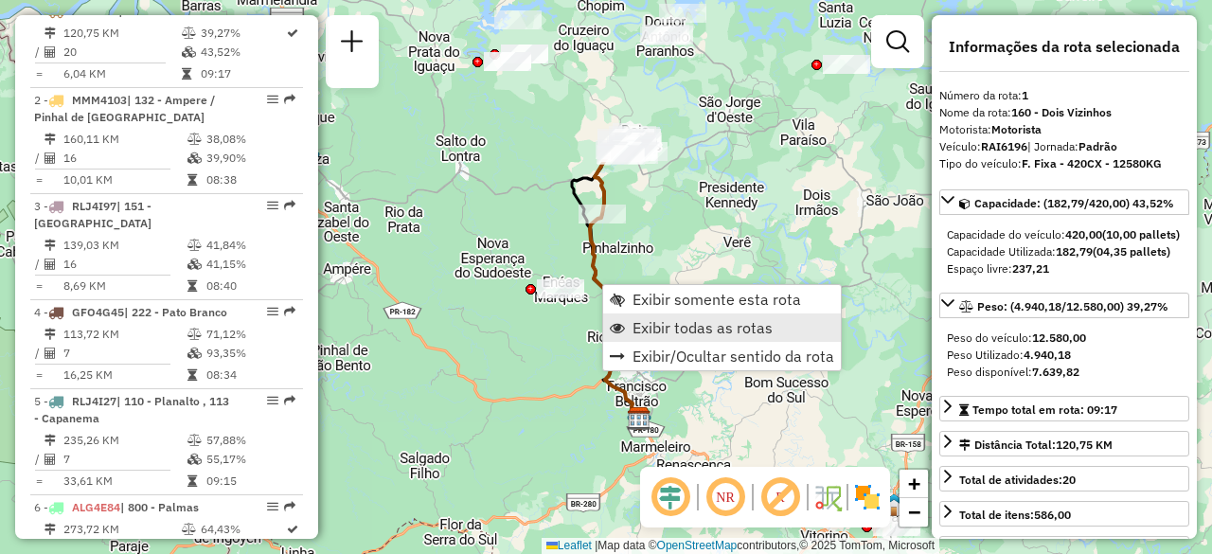
click at [664, 320] on span "Exibir todas as rotas" at bounding box center [702, 327] width 140 height 15
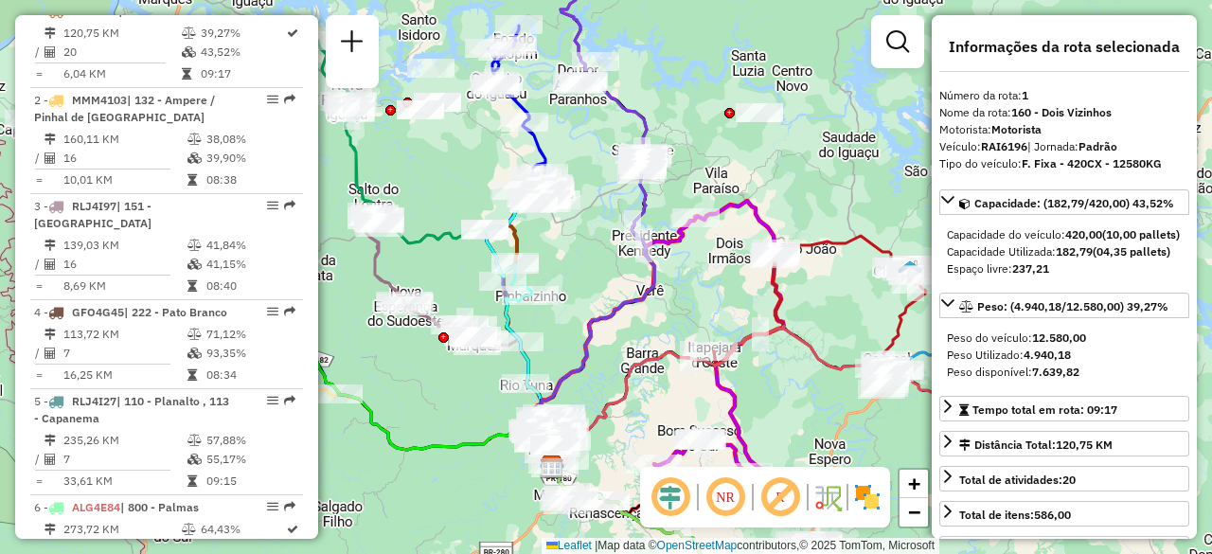
click at [763, 223] on icon at bounding box center [719, 339] width 130 height 276
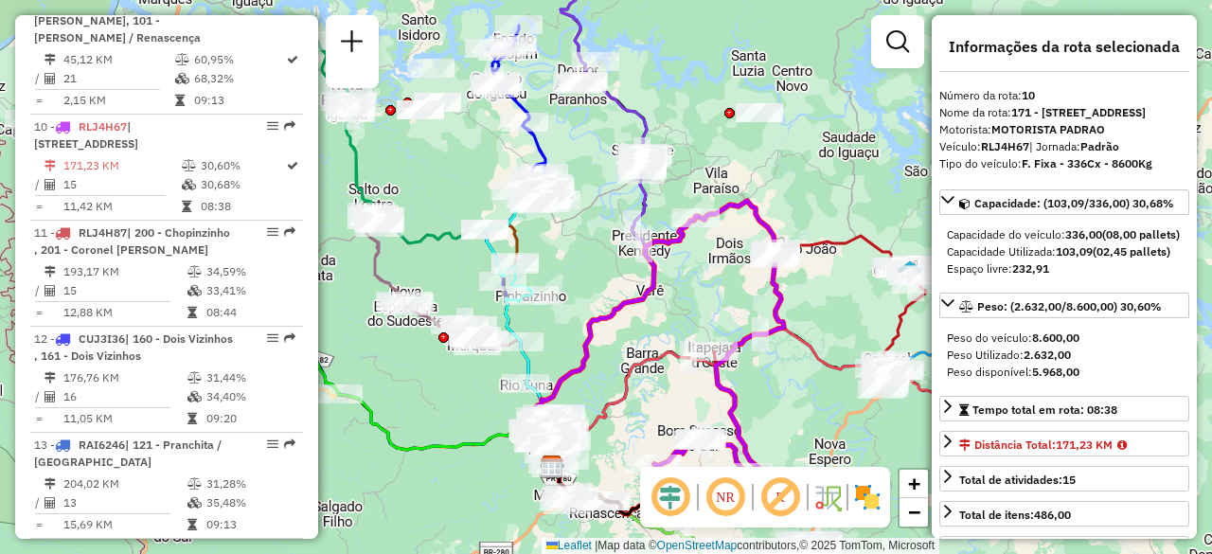
scroll to position [1710, 0]
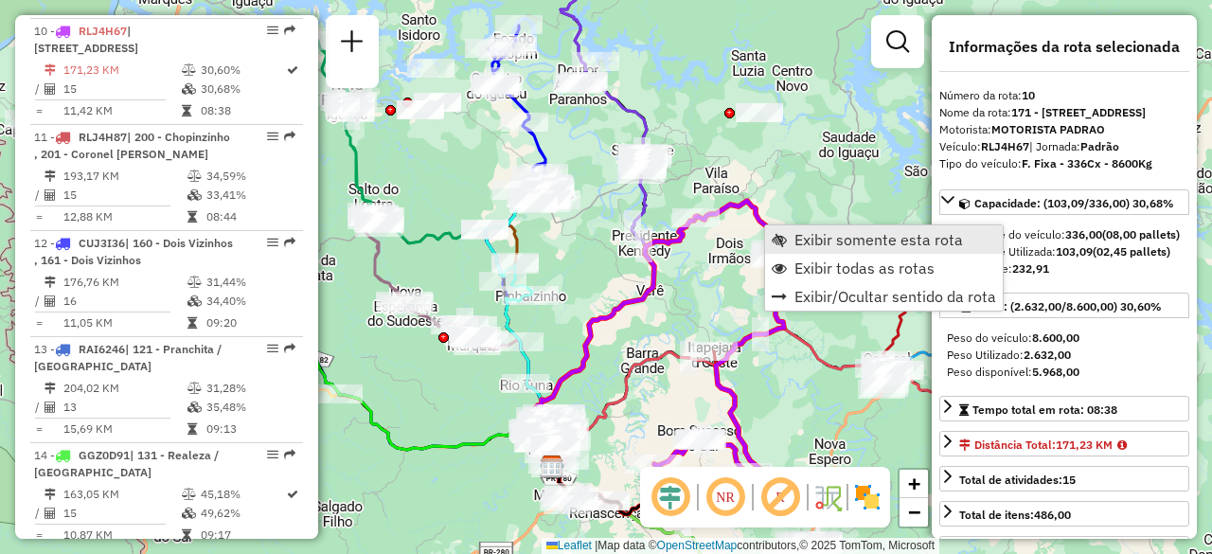
click at [885, 239] on span "Exibir somente esta rota" at bounding box center [878, 239] width 168 height 15
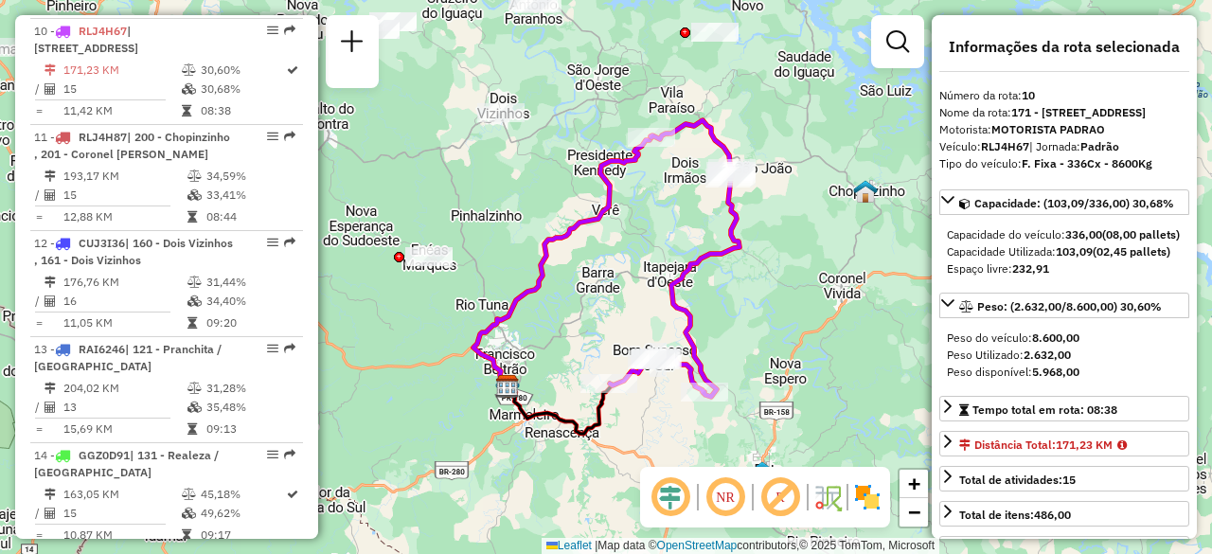
click at [685, 273] on icon at bounding box center [675, 258] width 130 height 276
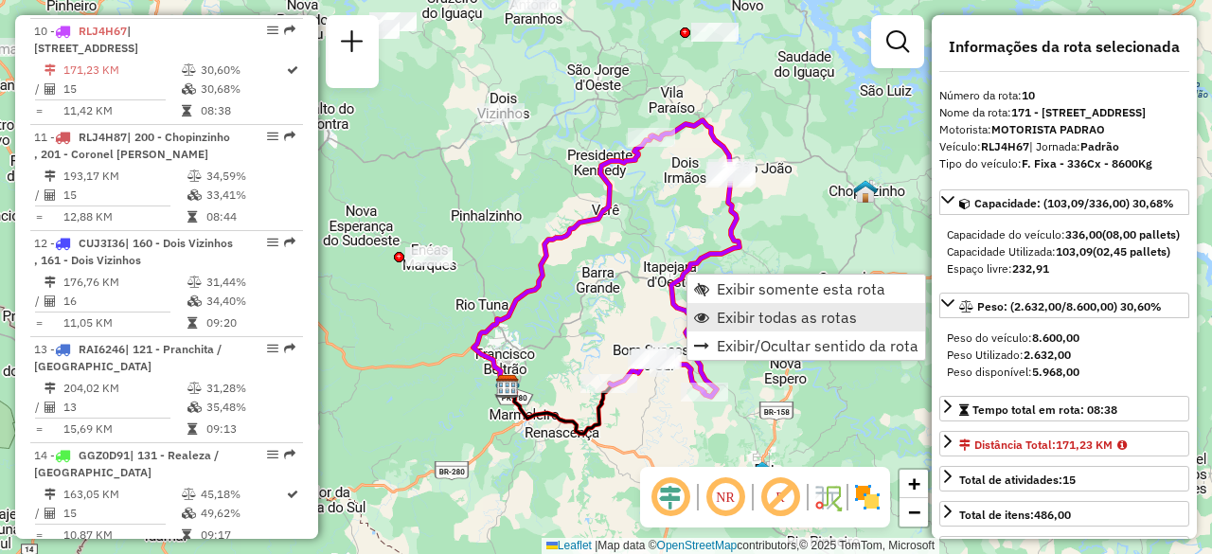
click at [791, 317] on span "Exibir todas as rotas" at bounding box center [787, 317] width 140 height 15
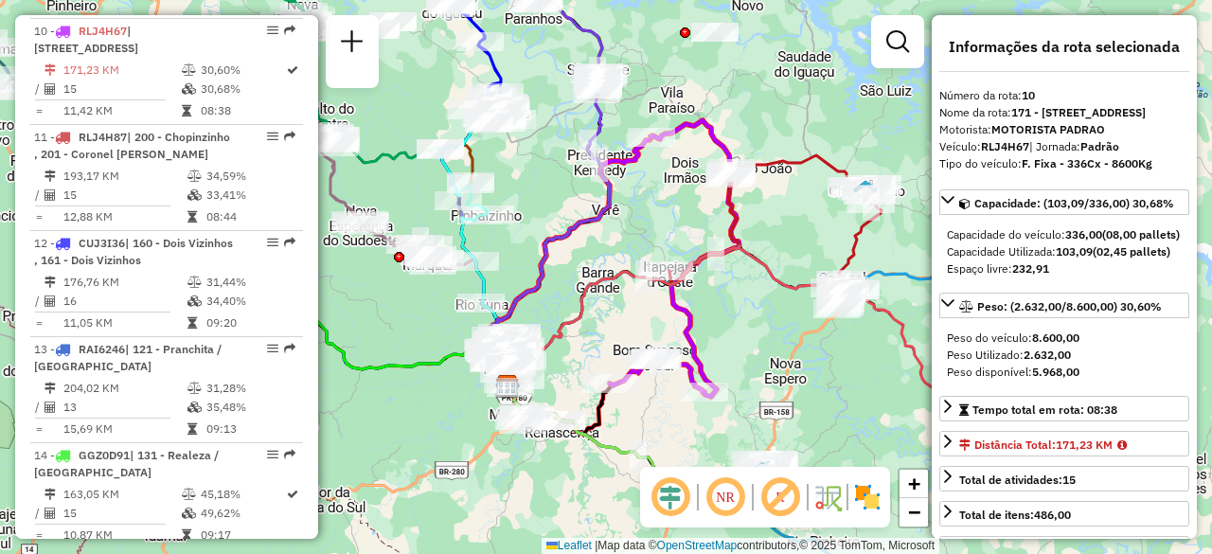
click at [727, 143] on icon at bounding box center [675, 258] width 130 height 276
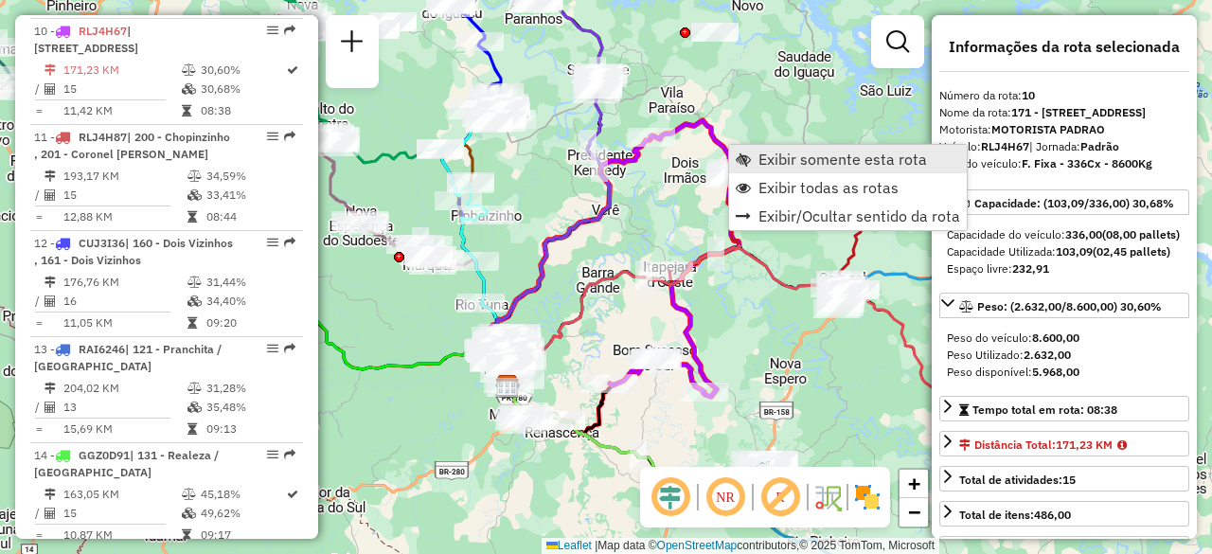
click at [776, 160] on span "Exibir somente esta rota" at bounding box center [842, 158] width 168 height 15
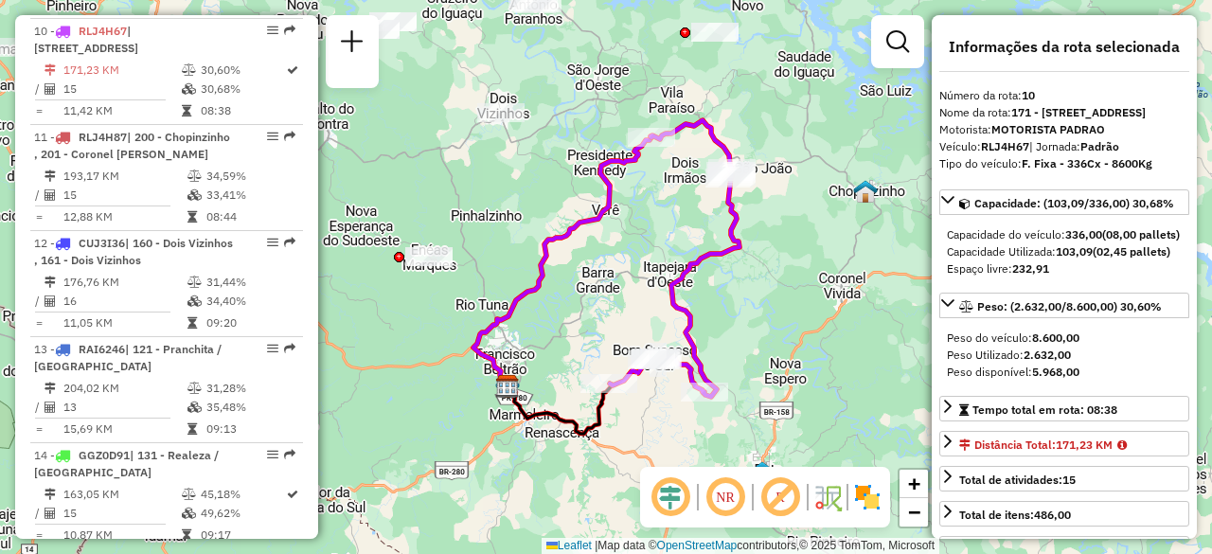
click at [676, 285] on icon at bounding box center [675, 258] width 130 height 276
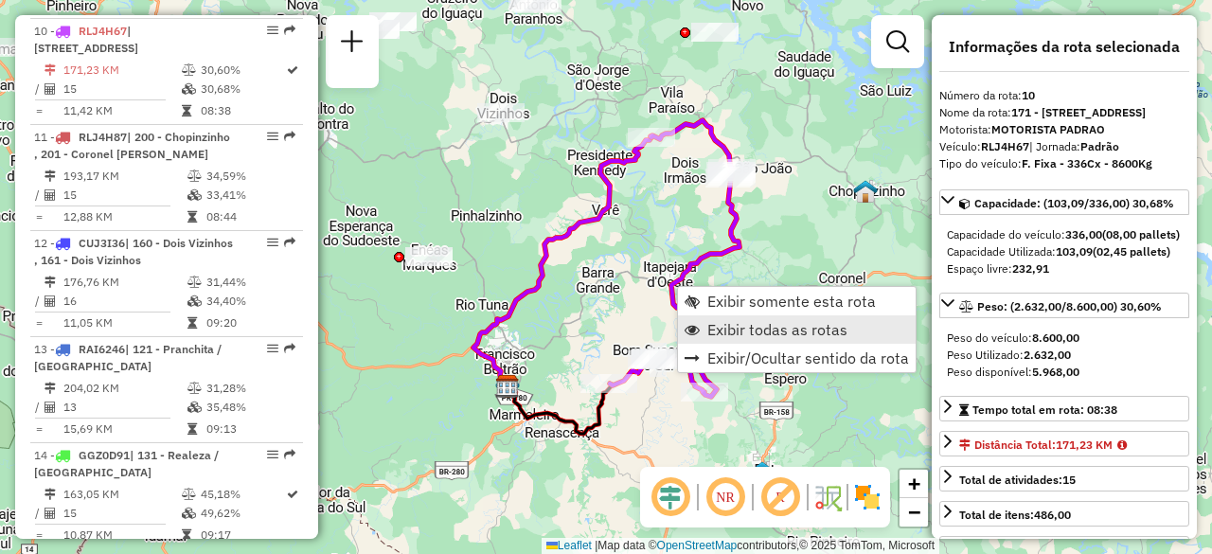
click at [730, 323] on span "Exibir todas as rotas" at bounding box center [777, 329] width 140 height 15
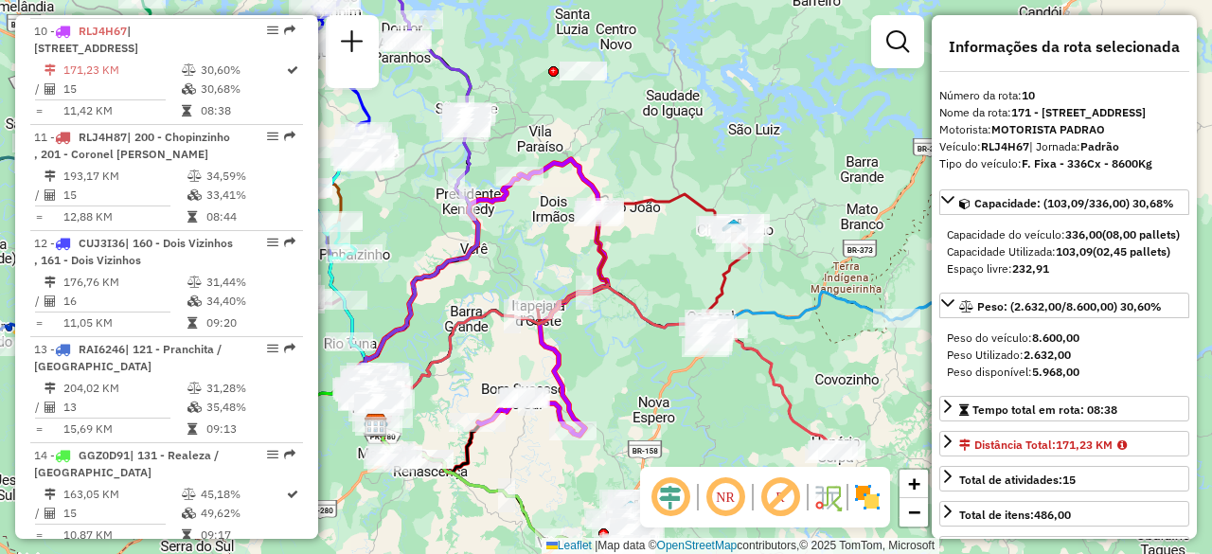
drag, startPoint x: 659, startPoint y: 225, endPoint x: 527, endPoint y: 264, distance: 137.2
click at [527, 264] on div "Janela de atendimento Grade de atendimento Capacidade Transportadoras Veículos …" at bounding box center [606, 277] width 1212 height 554
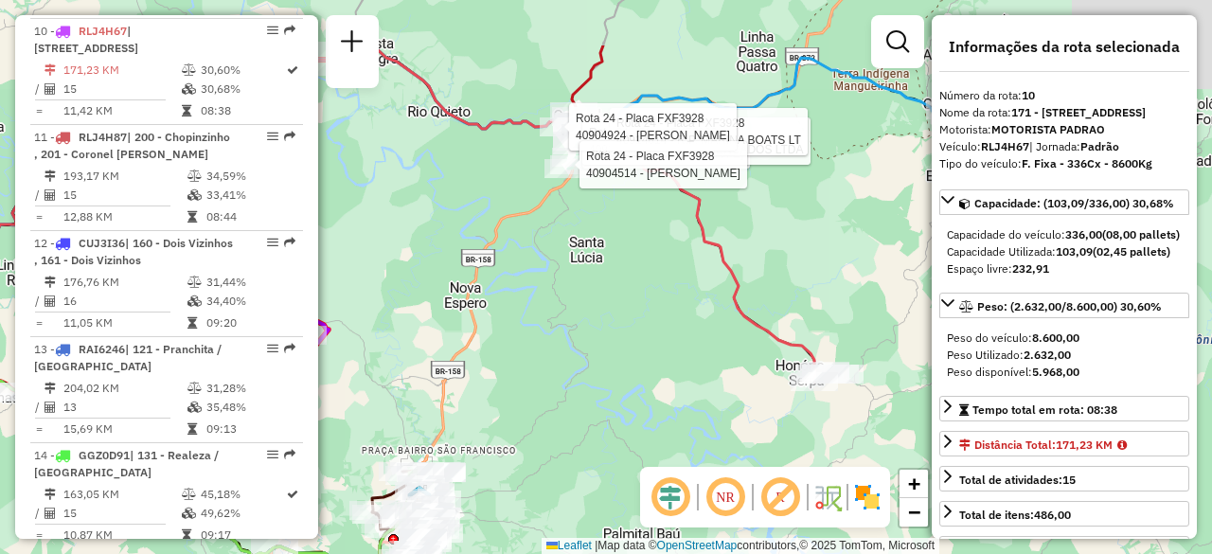
drag, startPoint x: 549, startPoint y: 310, endPoint x: 585, endPoint y: 527, distance: 220.7
click at [585, 527] on div "Rota 24 - Placa FXF3928 40904328 - [PERSON_NAME] SCHNE Rota 24 - Placa FXF3928 …" at bounding box center [606, 277] width 1212 height 554
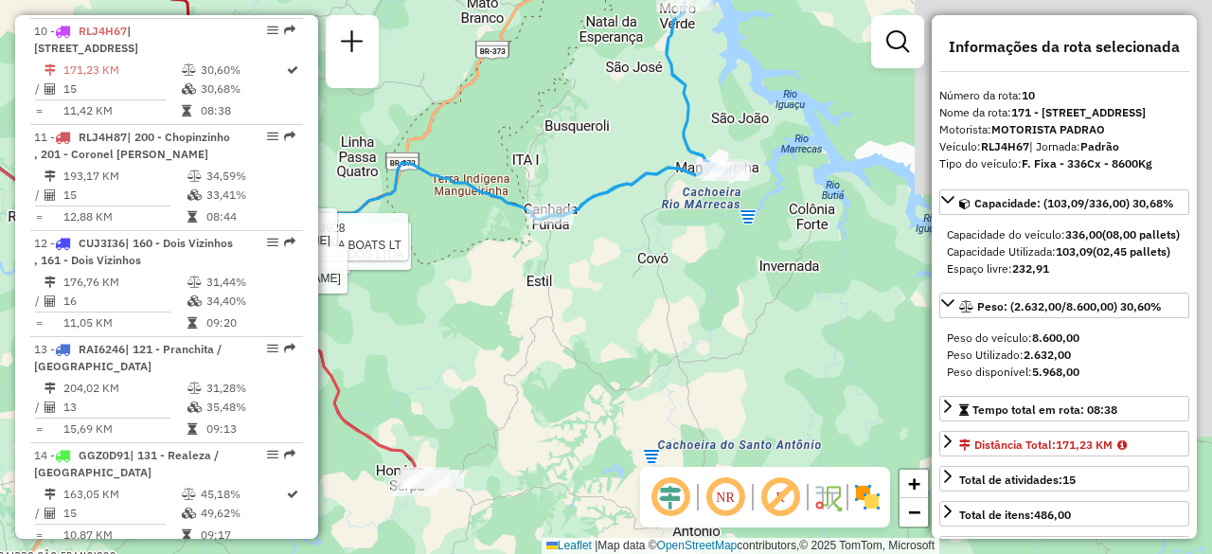
drag, startPoint x: 742, startPoint y: 463, endPoint x: 418, endPoint y: 449, distance: 324.1
click at [418, 449] on div "Rota 24 - Placa FXF3928 40904328 - [PERSON_NAME] SCHNE Rota 24 - Placa FXF3928 …" at bounding box center [606, 277] width 1212 height 554
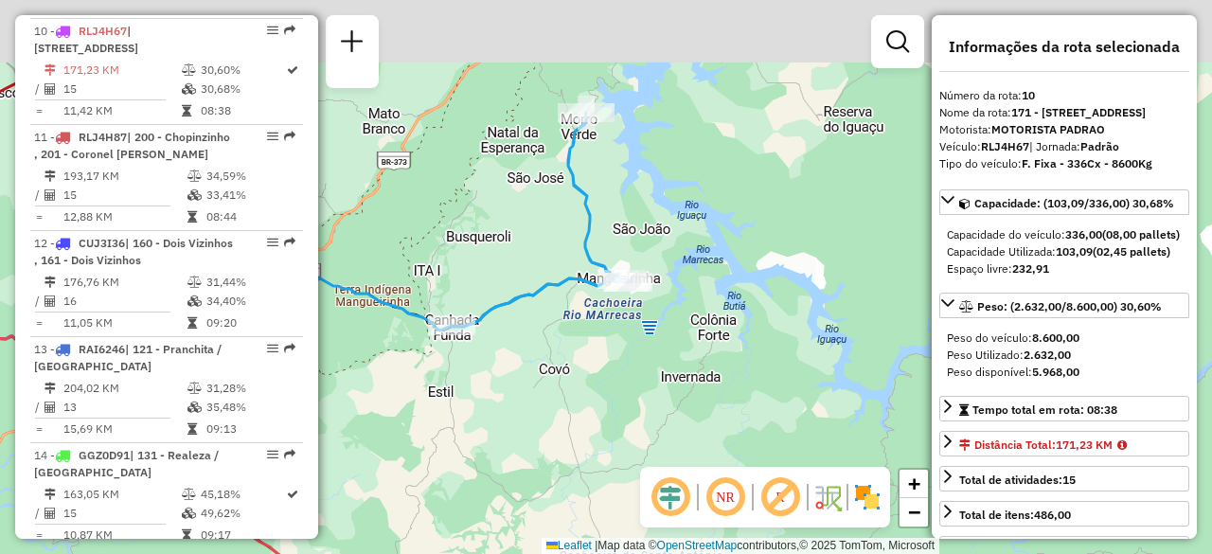
drag, startPoint x: 583, startPoint y: 357, endPoint x: 487, endPoint y: 465, distance: 144.8
click at [487, 465] on div "Rota 24 - Placa FXF3928 40904328 - [PERSON_NAME] SCHNE Rota 24 - Placa FXF3928 …" at bounding box center [606, 277] width 1212 height 554
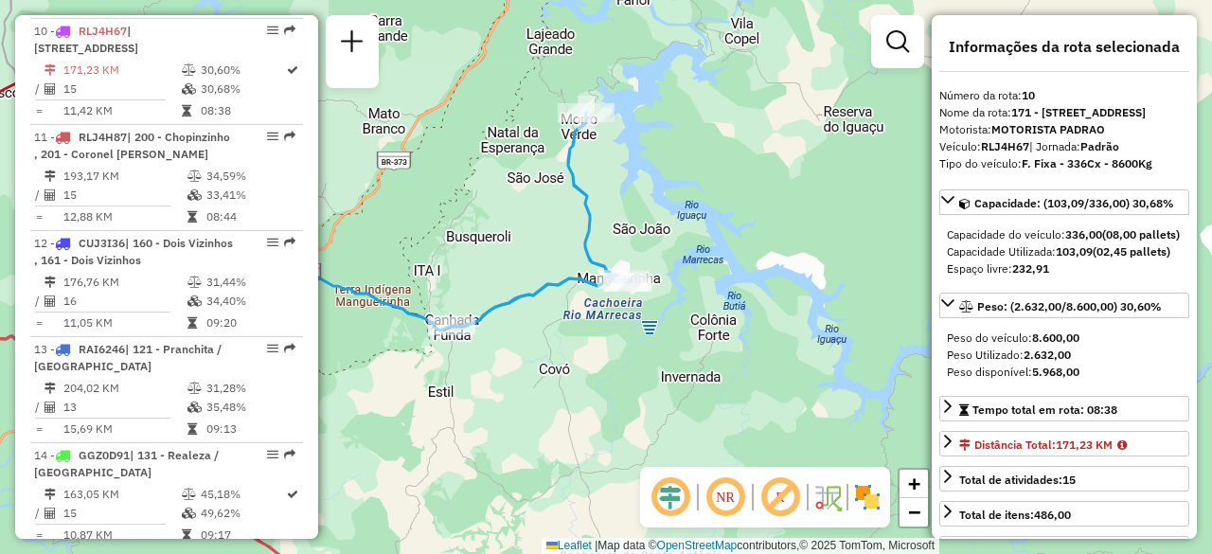
click at [516, 277] on div "Rota 24 - Placa FXF3928 40904328 - [PERSON_NAME] SCHNE Rota 24 - Placa FXF3928 …" at bounding box center [606, 277] width 1212 height 554
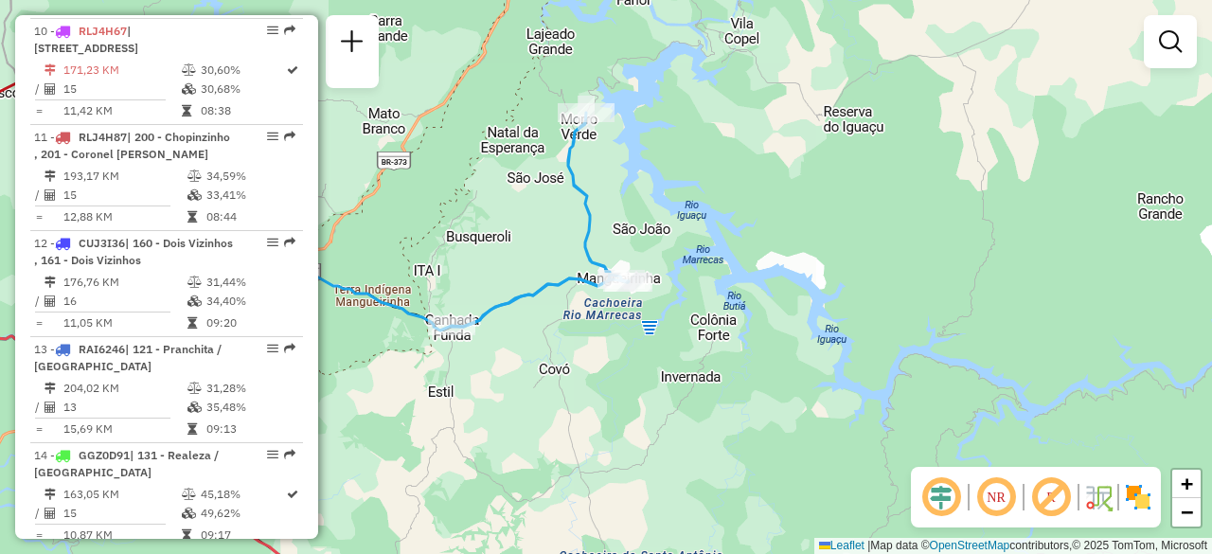
click at [524, 296] on icon at bounding box center [540, 220] width 176 height 214
select select "**********"
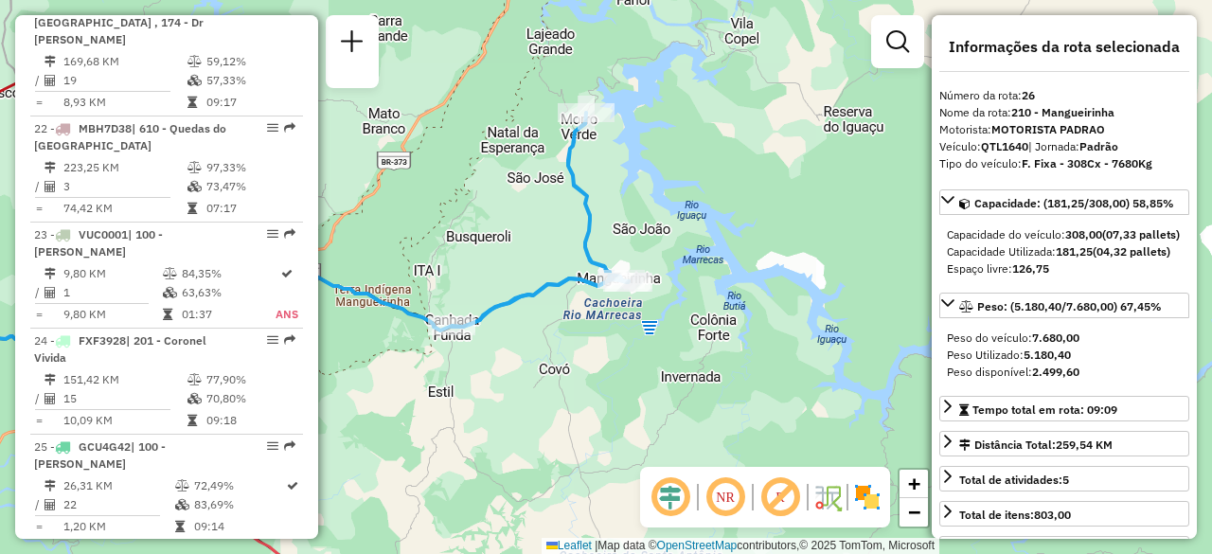
scroll to position [3435, 0]
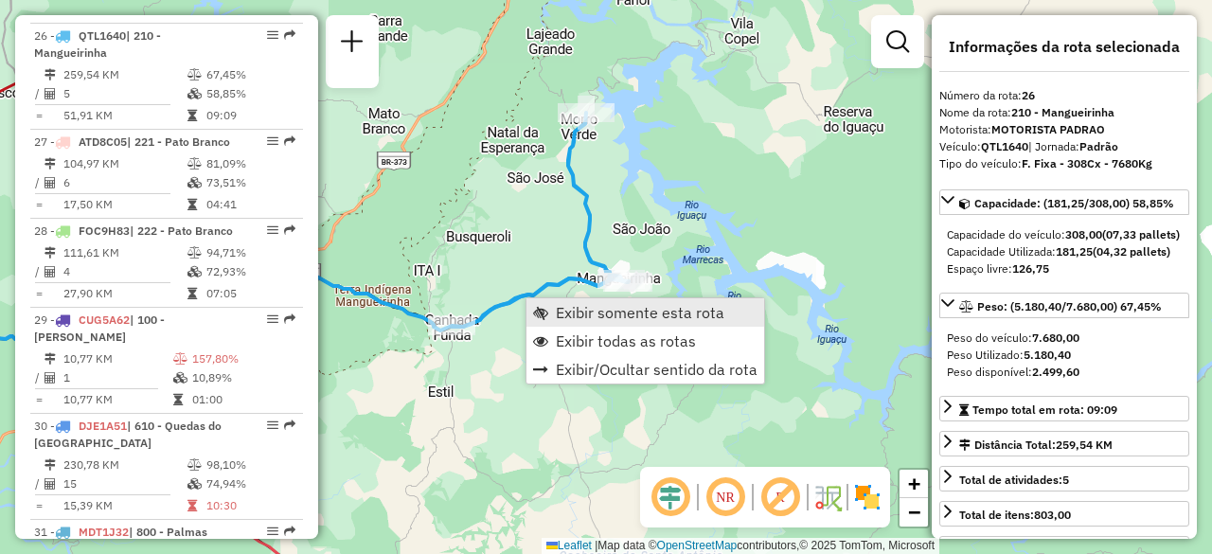
click at [612, 319] on span "Exibir somente esta rota" at bounding box center [640, 312] width 168 height 15
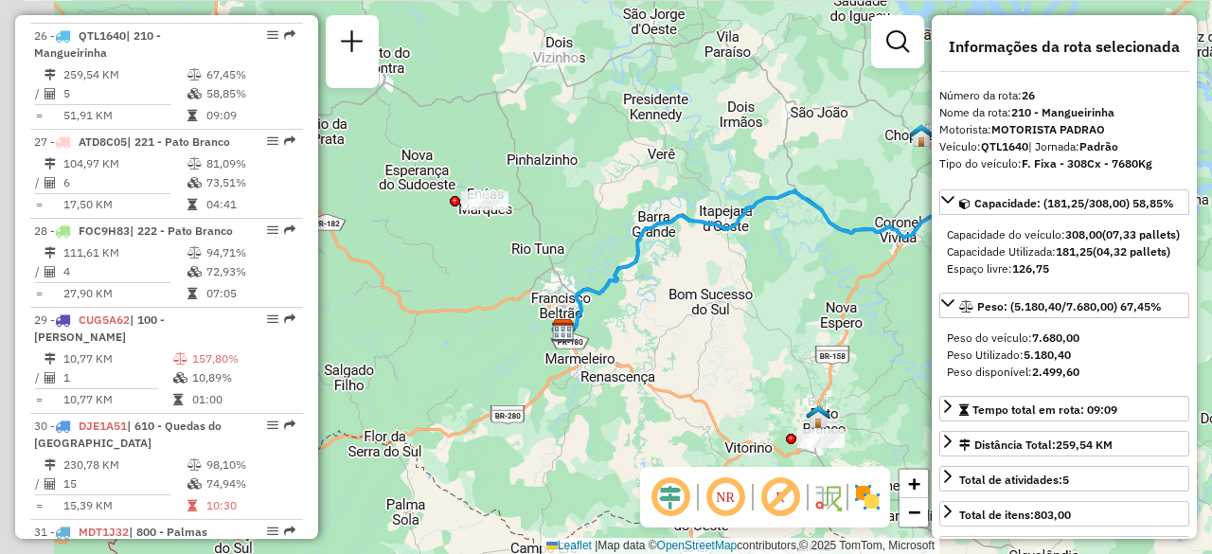
drag, startPoint x: 607, startPoint y: 351, endPoint x: 920, endPoint y: 296, distance: 318.1
click at [920, 296] on div "Janela de atendimento Grade de atendimento Capacidade Transportadoras Veículos …" at bounding box center [606, 277] width 1212 height 554
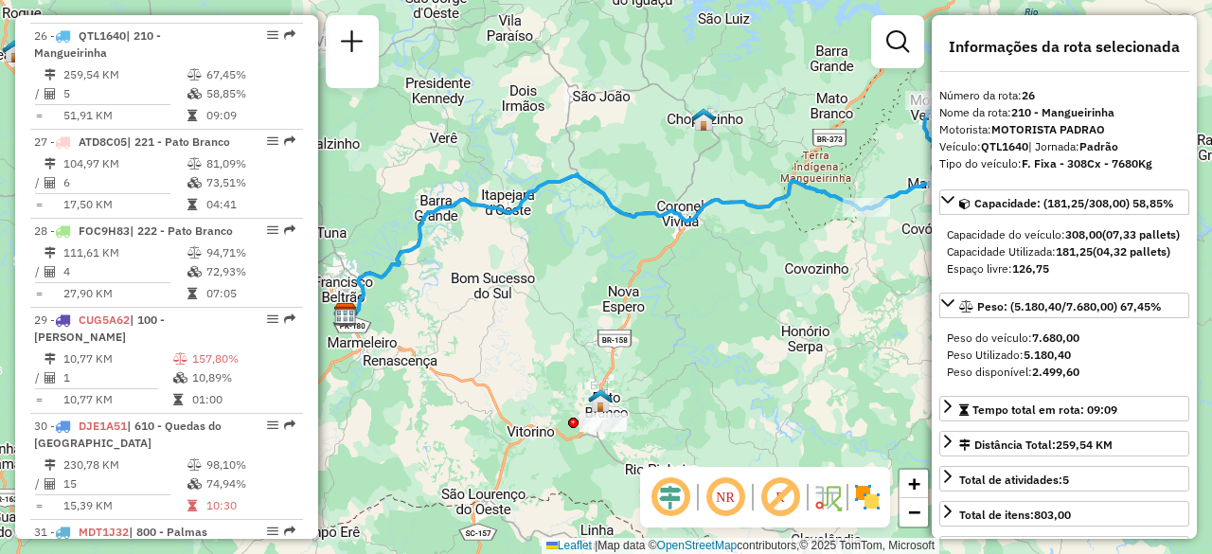
drag, startPoint x: 778, startPoint y: 310, endPoint x: 580, endPoint y: 283, distance: 199.6
click at [580, 283] on div "Janela de atendimento Grade de atendimento Capacidade Transportadoras Veículos …" at bounding box center [606, 277] width 1212 height 554
click at [695, 216] on icon at bounding box center [650, 245] width 609 height 143
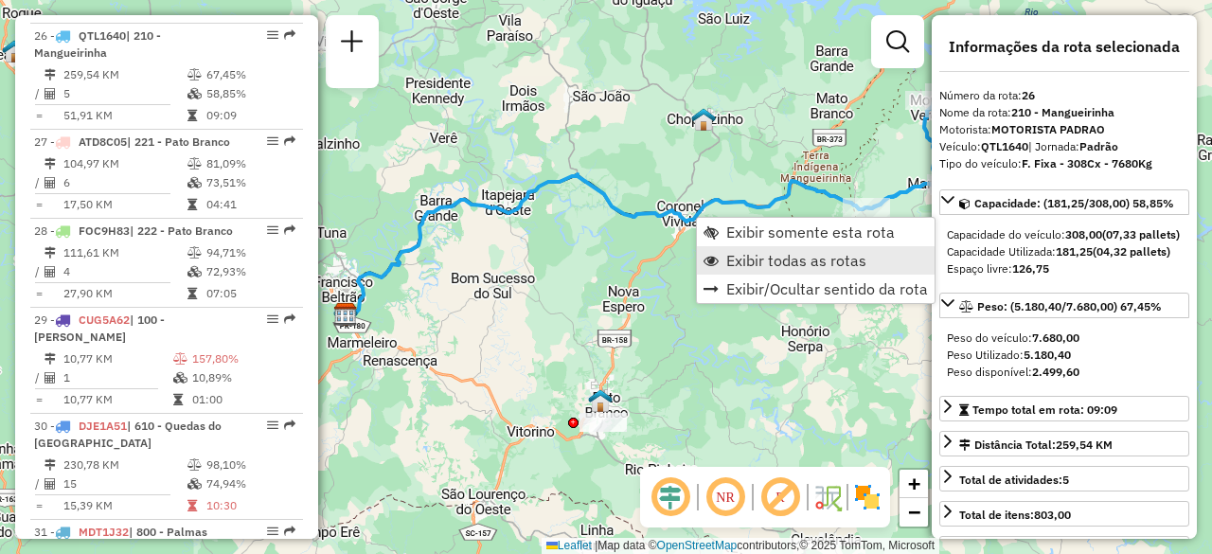
click at [831, 266] on span "Exibir todas as rotas" at bounding box center [796, 260] width 140 height 15
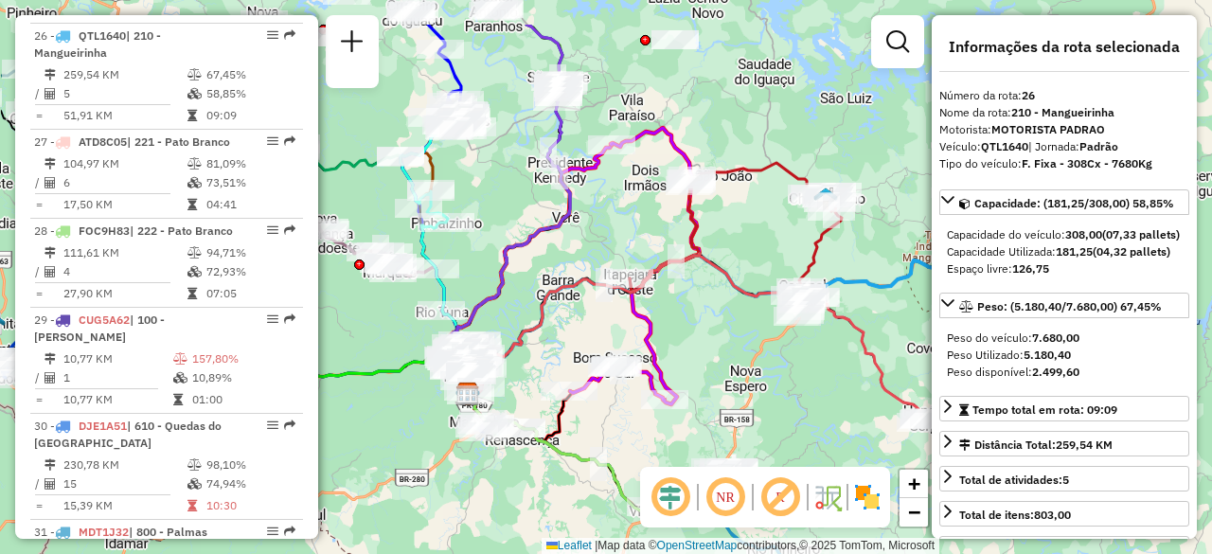
drag, startPoint x: 874, startPoint y: 274, endPoint x: 1017, endPoint y: 356, distance: 165.0
click at [1017, 356] on hb-router-mapa "Informações da Sessão 1287015 - [DATE] Criação: [DATE] 18:43 Depósito: CDD Fco …" at bounding box center [606, 277] width 1212 height 554
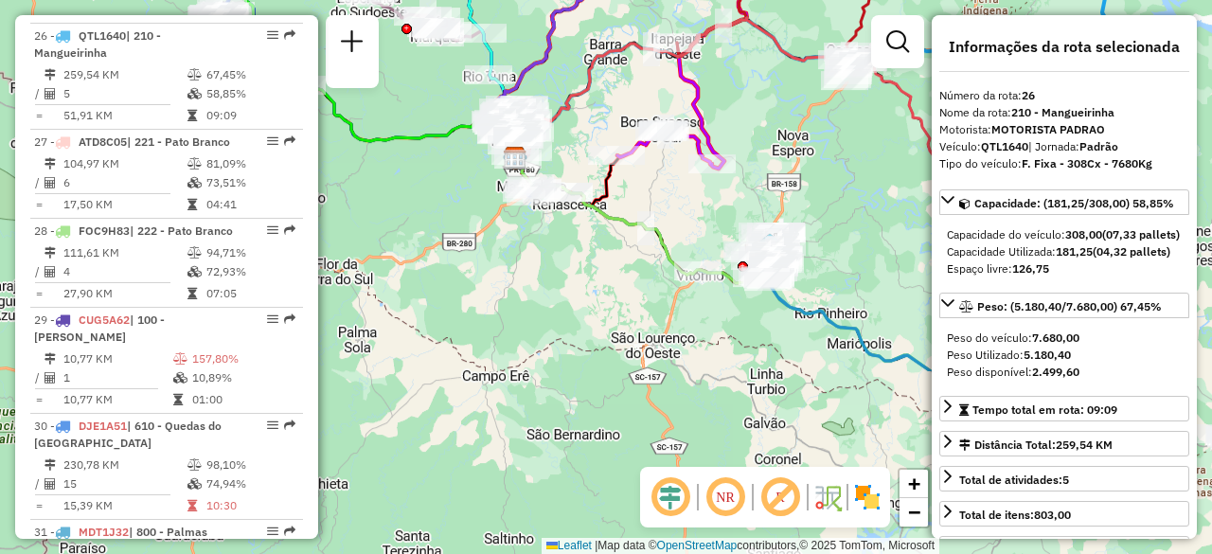
drag, startPoint x: 805, startPoint y: 367, endPoint x: 698, endPoint y: 147, distance: 245.1
click at [698, 147] on icon at bounding box center [682, 30] width 130 height 276
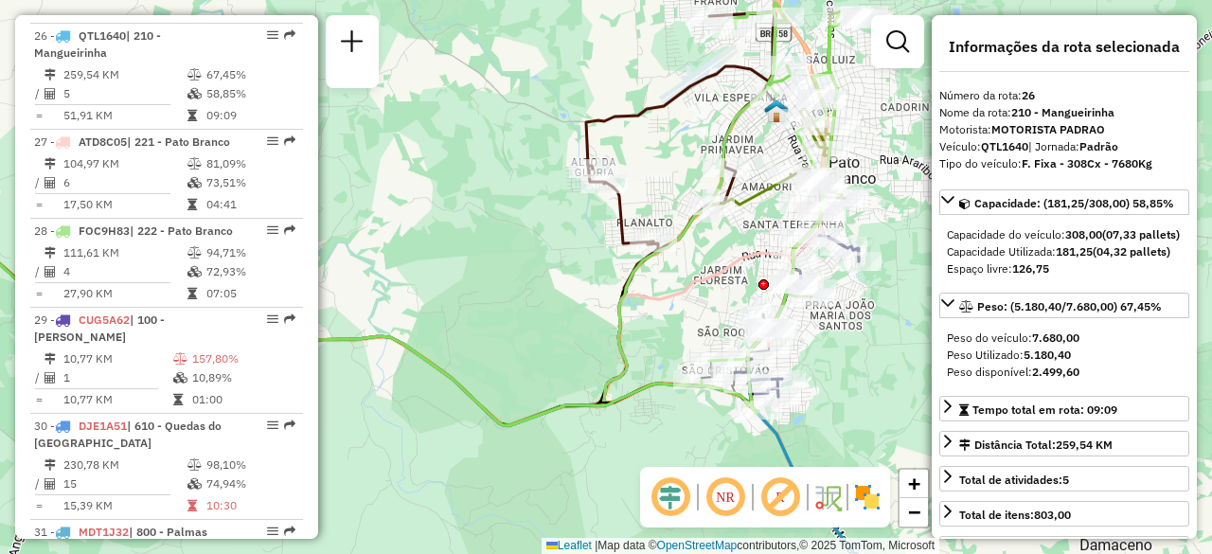
click at [726, 264] on icon at bounding box center [337, 218] width 916 height 414
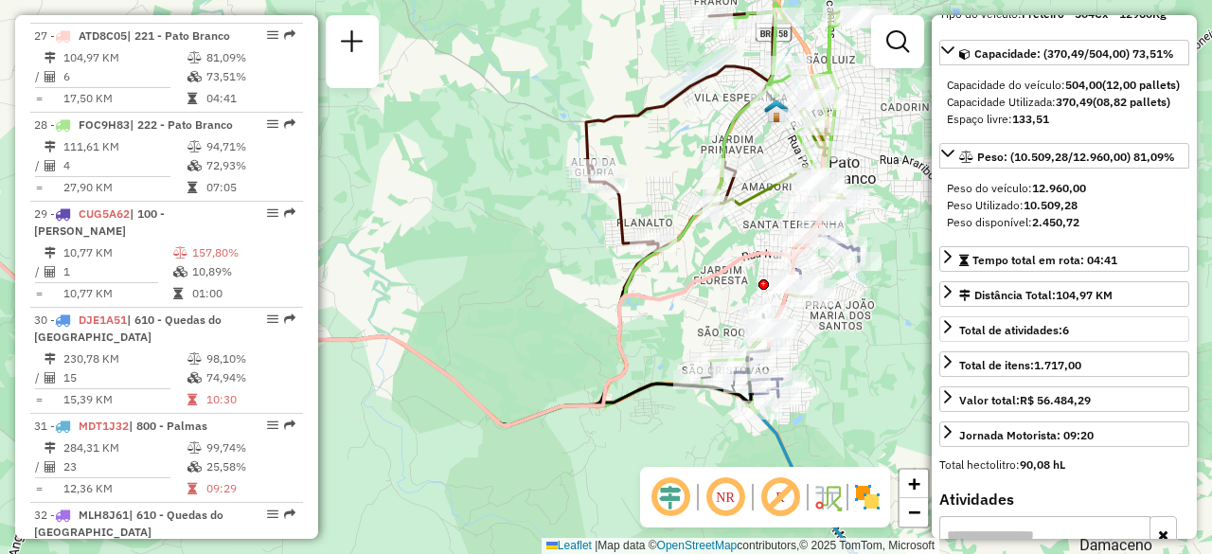
scroll to position [151, 0]
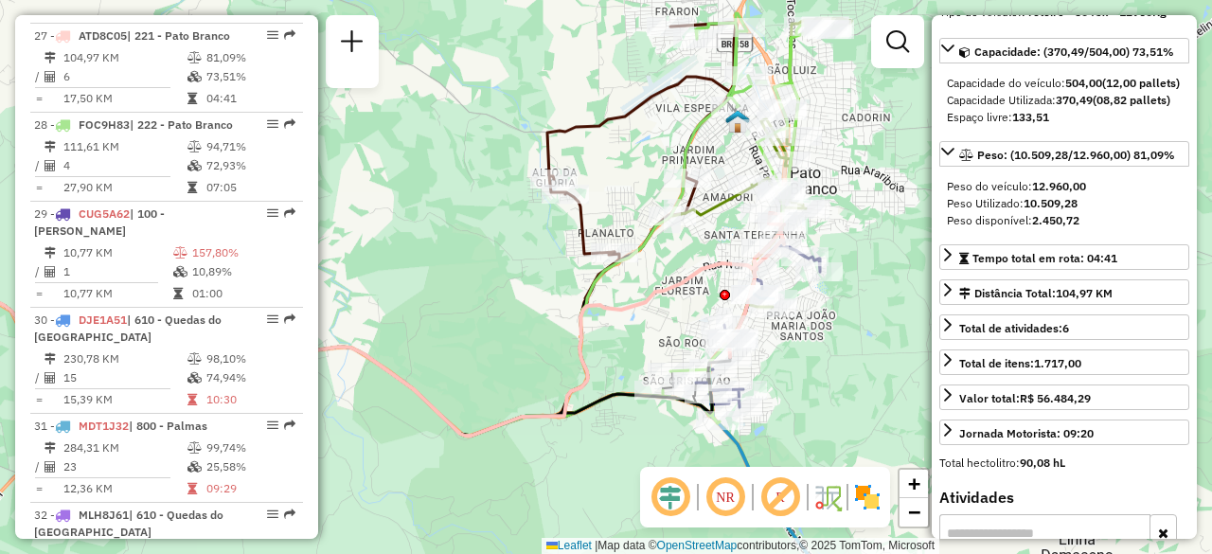
click at [653, 291] on icon at bounding box center [318, 277] width 878 height 316
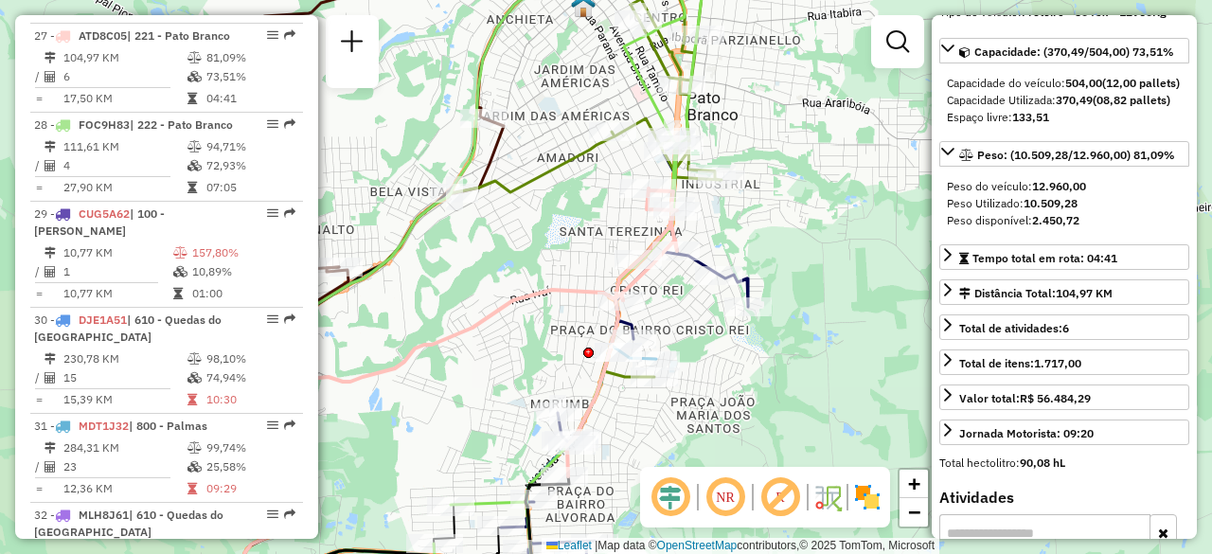
drag, startPoint x: 690, startPoint y: 297, endPoint x: 499, endPoint y: 351, distance: 198.7
click at [499, 351] on div "Janela de atendimento Grade de atendimento Capacidade Transportadoras Veículos …" at bounding box center [606, 277] width 1212 height 554
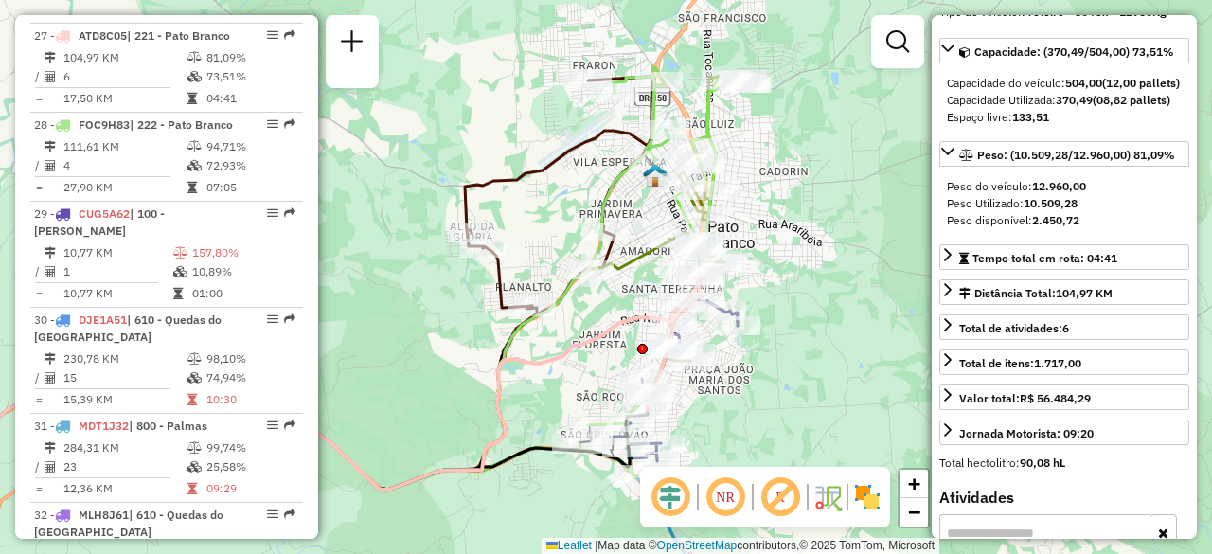
drag, startPoint x: 395, startPoint y: 340, endPoint x: 508, endPoint y: 337, distance: 113.6
click at [508, 337] on icon at bounding box center [330, 310] width 677 height 360
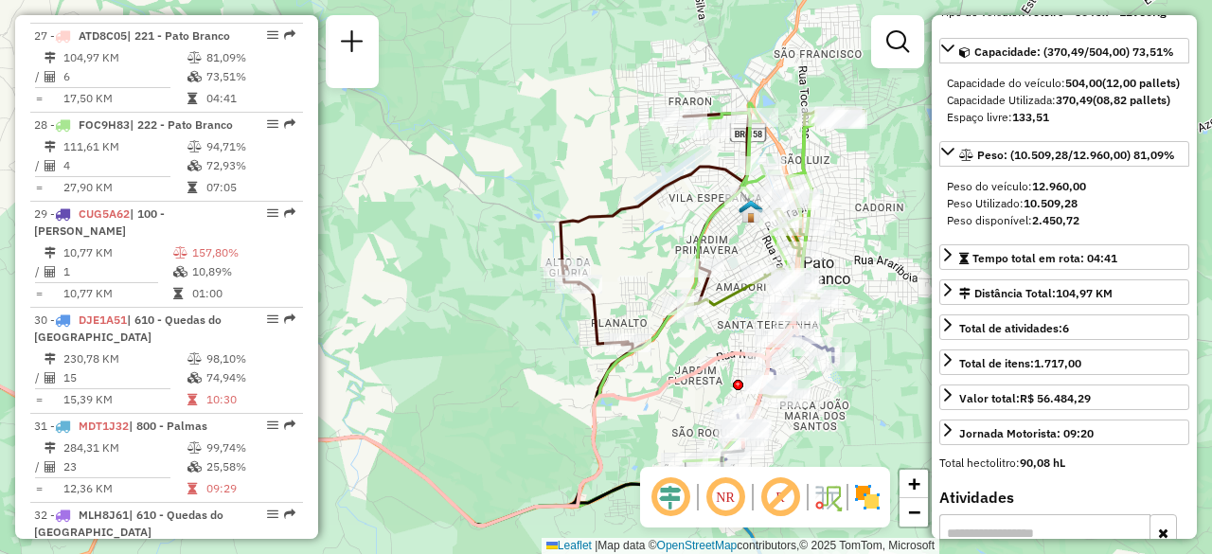
click at [666, 389] on icon at bounding box center [324, 348] width 891 height 354
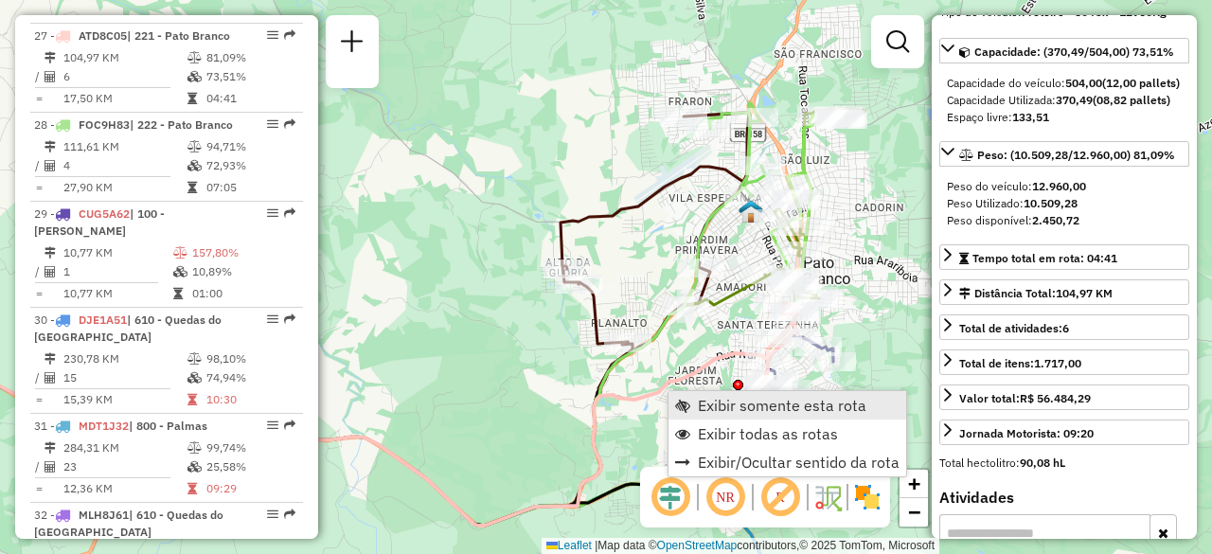
click at [783, 407] on span "Exibir somente esta rota" at bounding box center [782, 405] width 168 height 15
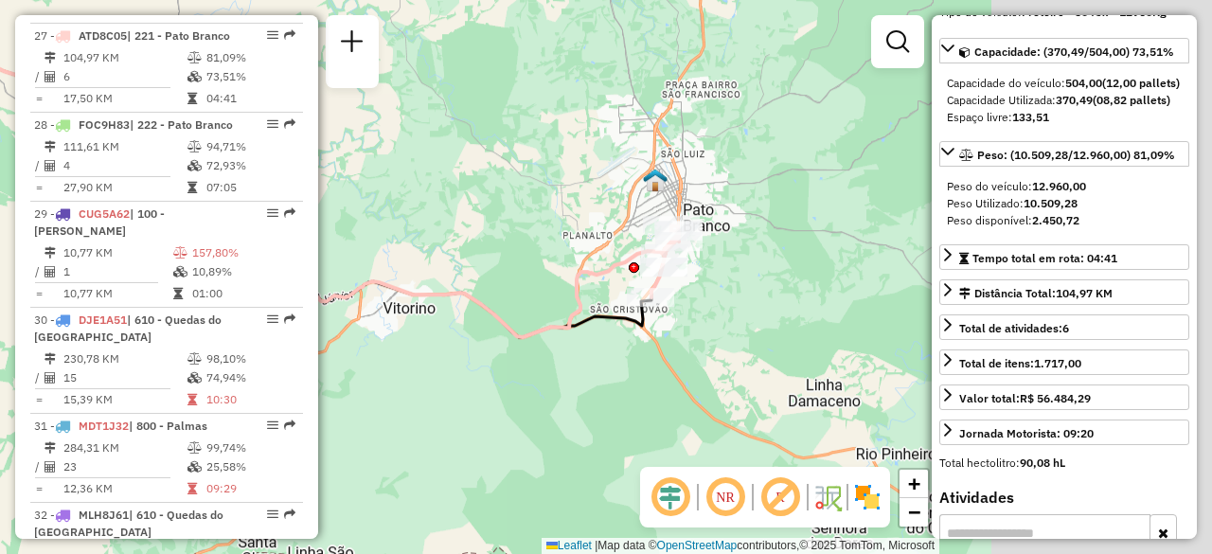
drag, startPoint x: 784, startPoint y: 370, endPoint x: 311, endPoint y: 165, distance: 515.1
click at [311, 165] on hb-router-mapa "Informações da Sessão 1287015 - [DATE] Criação: [DATE] 18:43 Depósito: CDD Fco …" at bounding box center [606, 277] width 1212 height 554
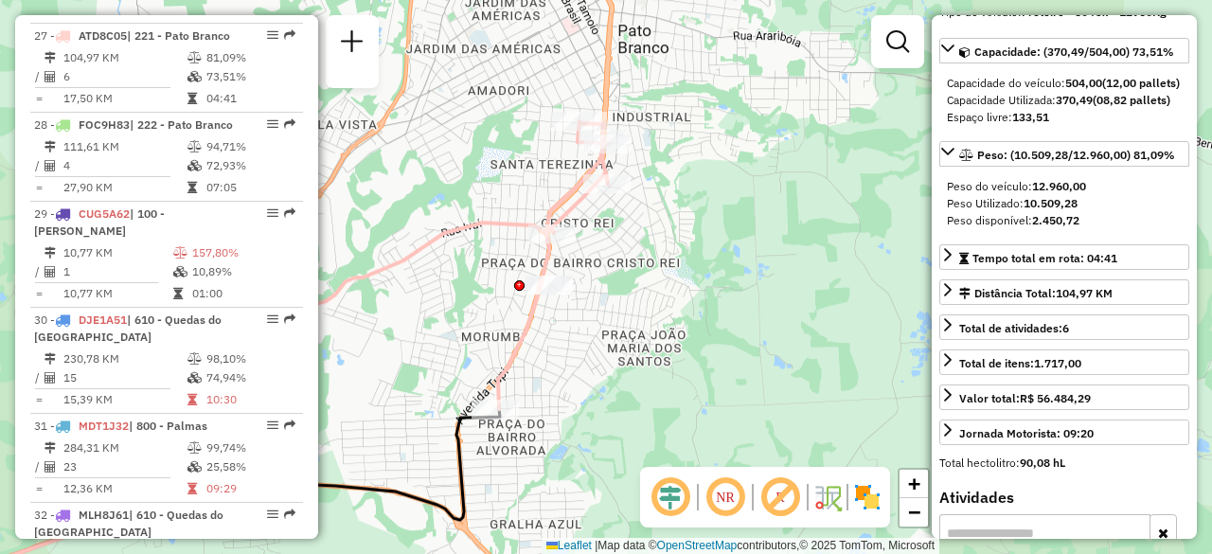
drag, startPoint x: 654, startPoint y: 244, endPoint x: 672, endPoint y: 308, distance: 65.9
click at [672, 308] on div "Janela de atendimento Grade de atendimento Capacidade Transportadoras Veículos …" at bounding box center [606, 277] width 1212 height 554
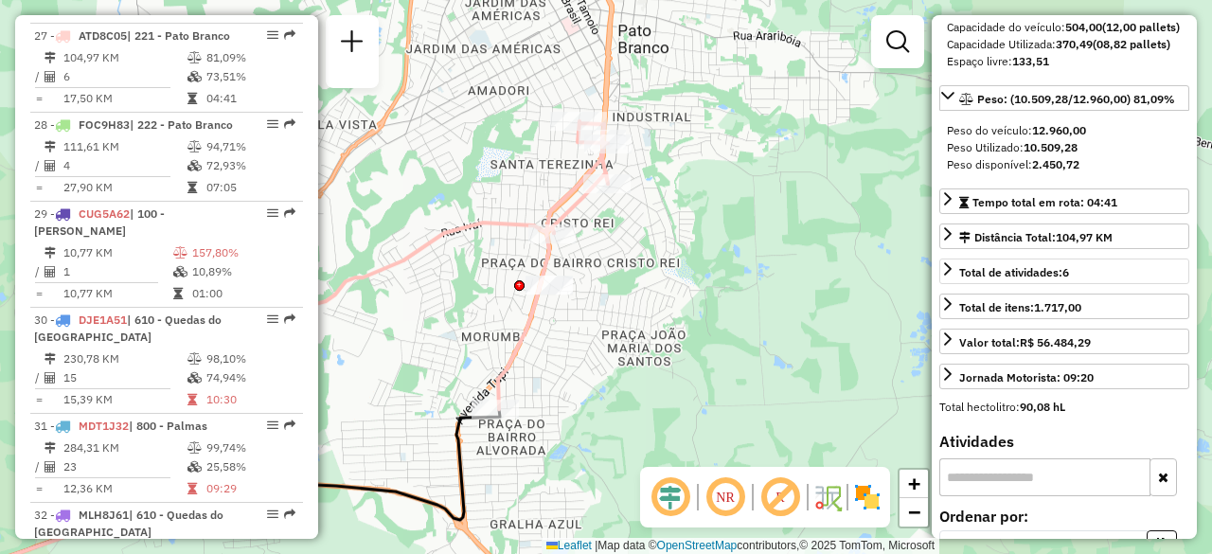
scroll to position [169, 0]
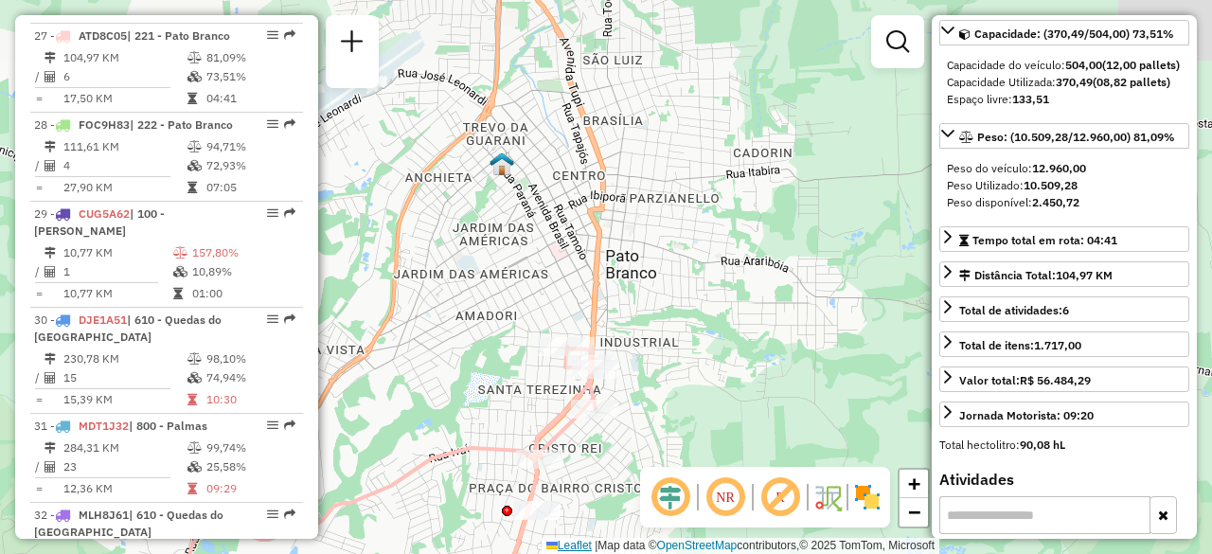
drag, startPoint x: 585, startPoint y: 315, endPoint x: 581, endPoint y: 541, distance: 226.3
click at [581, 541] on div "Janela de atendimento Grade de atendimento Capacidade Transportadoras Veículos …" at bounding box center [606, 277] width 1212 height 554
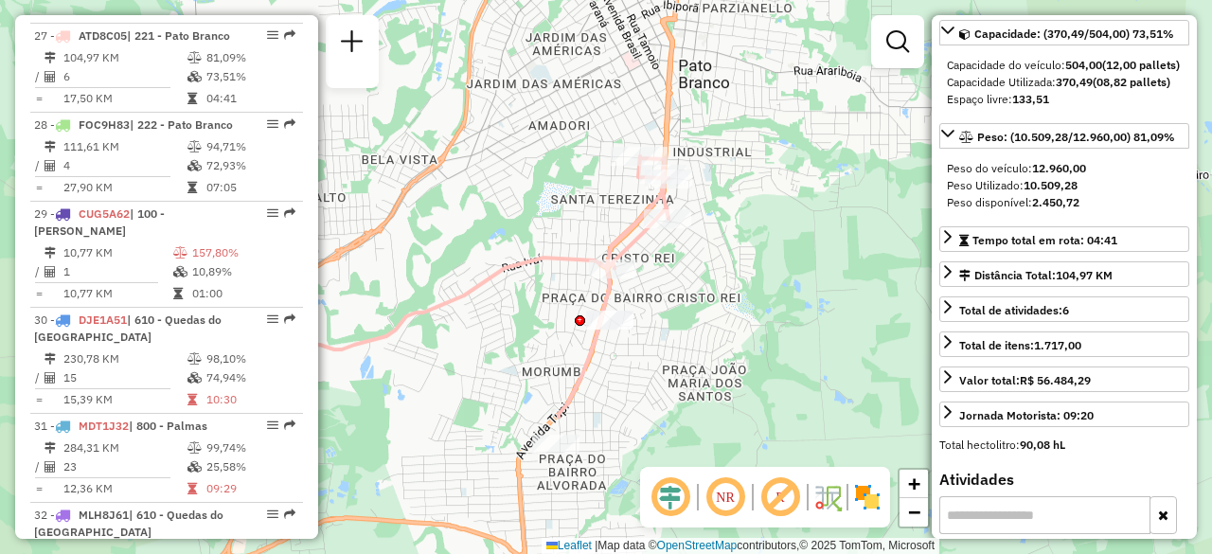
drag, startPoint x: 424, startPoint y: 413, endPoint x: 497, endPoint y: 222, distance: 203.8
click at [497, 222] on div "Janela de atendimento Grade de atendimento Capacidade Transportadoras Veículos …" at bounding box center [606, 277] width 1212 height 554
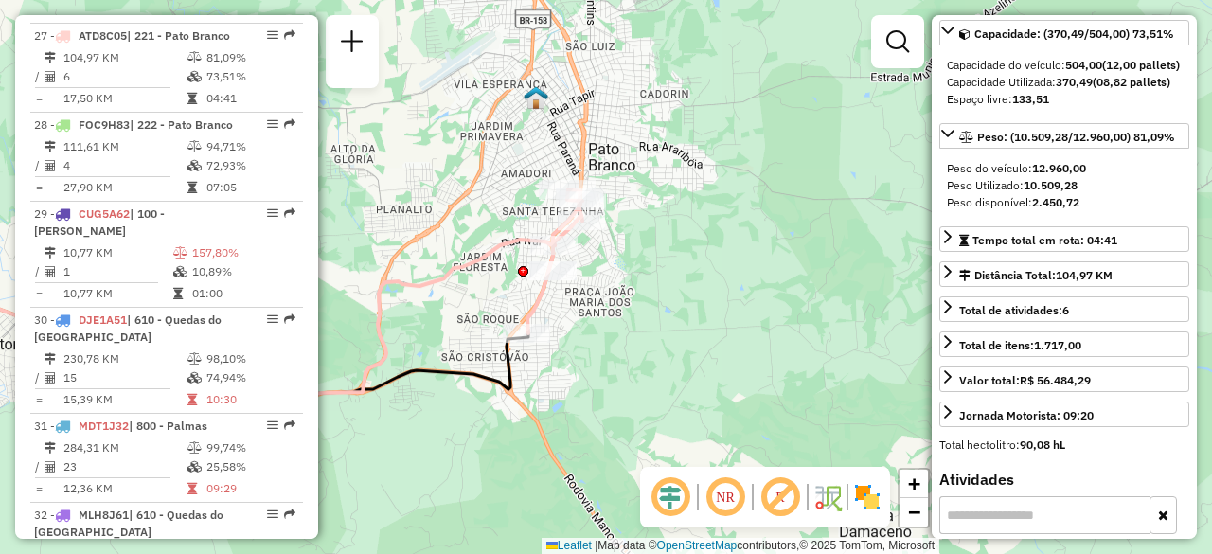
click at [510, 239] on icon at bounding box center [217, 325] width 676 height 172
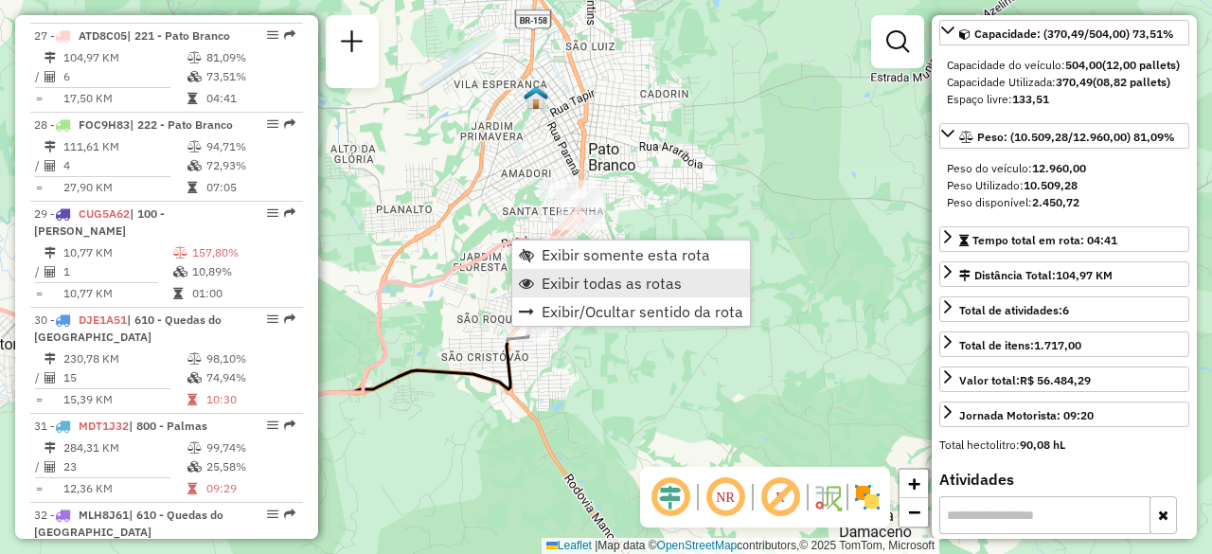
click at [653, 270] on link "Exibir todas as rotas" at bounding box center [631, 283] width 238 height 28
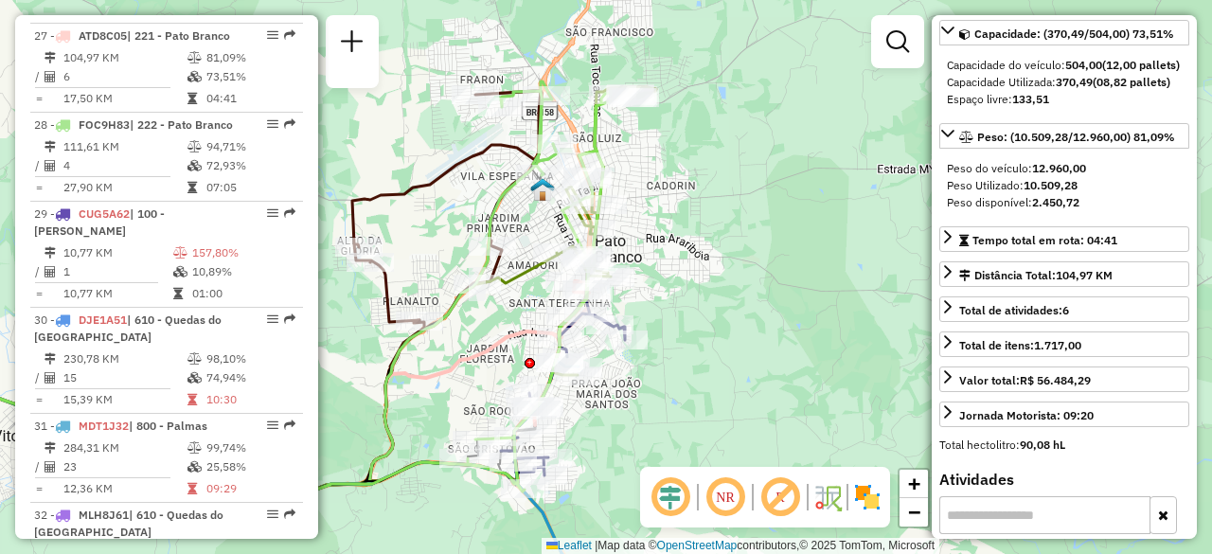
drag, startPoint x: 659, startPoint y: 382, endPoint x: 665, endPoint y: 474, distance: 92.1
click at [665, 474] on hb-router-mapa "Informações da Sessão 1287015 - [DATE] Criação: [DATE] 18:43 Depósito: CDD Fco …" at bounding box center [606, 277] width 1212 height 554
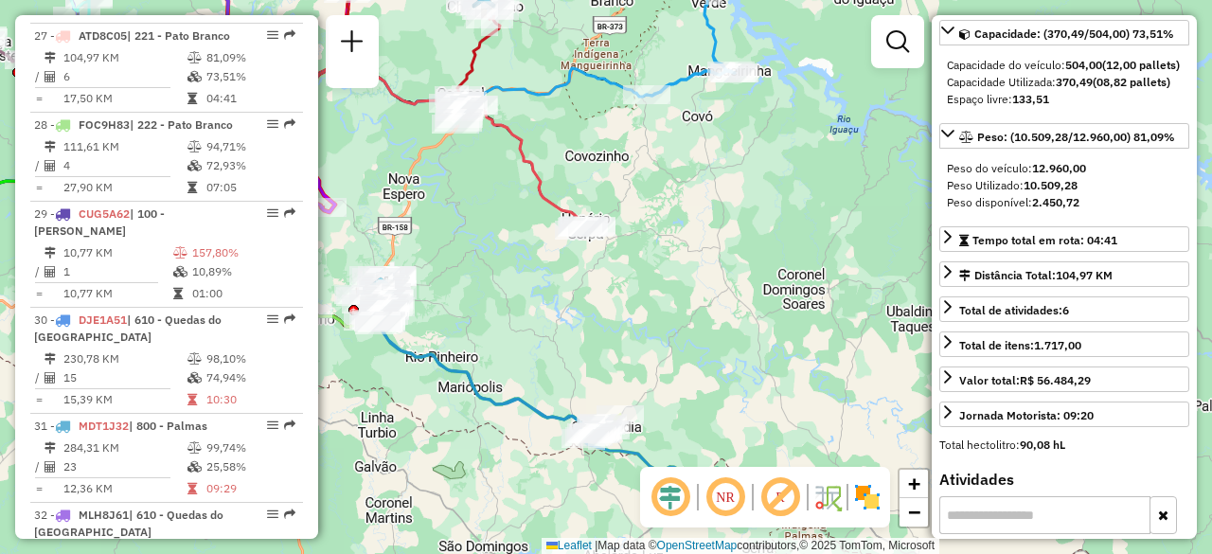
drag, startPoint x: 558, startPoint y: 341, endPoint x: 385, endPoint y: 287, distance: 180.5
click at [385, 287] on div "Janela de atendimento Grade de atendimento Capacidade Transportadoras Veículos …" at bounding box center [606, 277] width 1212 height 554
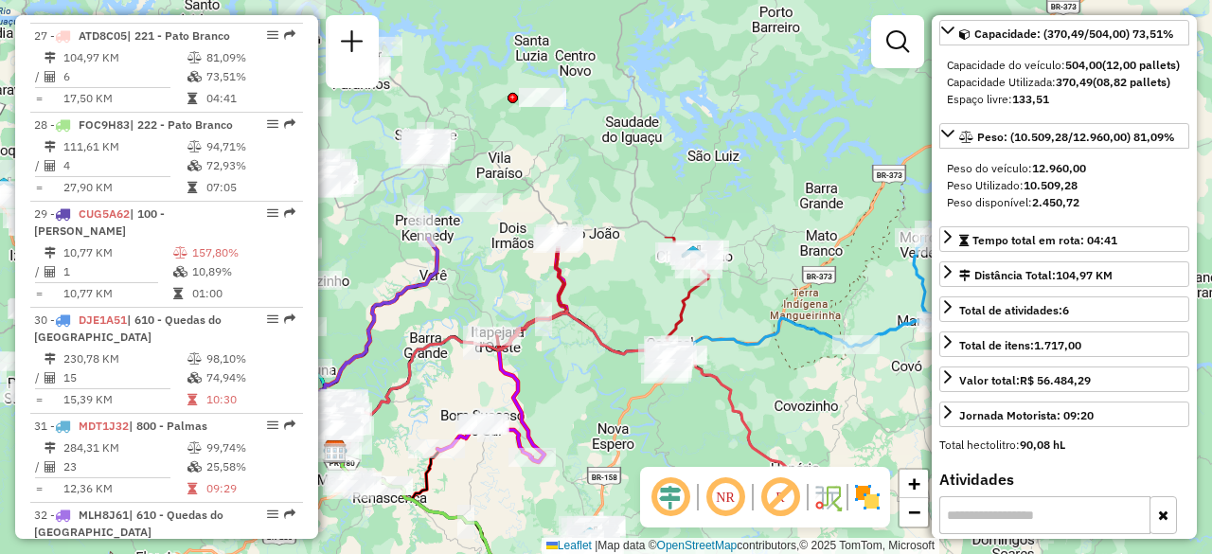
drag, startPoint x: 405, startPoint y: 282, endPoint x: 683, endPoint y: 578, distance: 405.9
click at [683, 553] on html "Aguarde... Pop-up bloqueado! Seu navegador bloqueou automáticamente a abertura …" at bounding box center [606, 277] width 1212 height 554
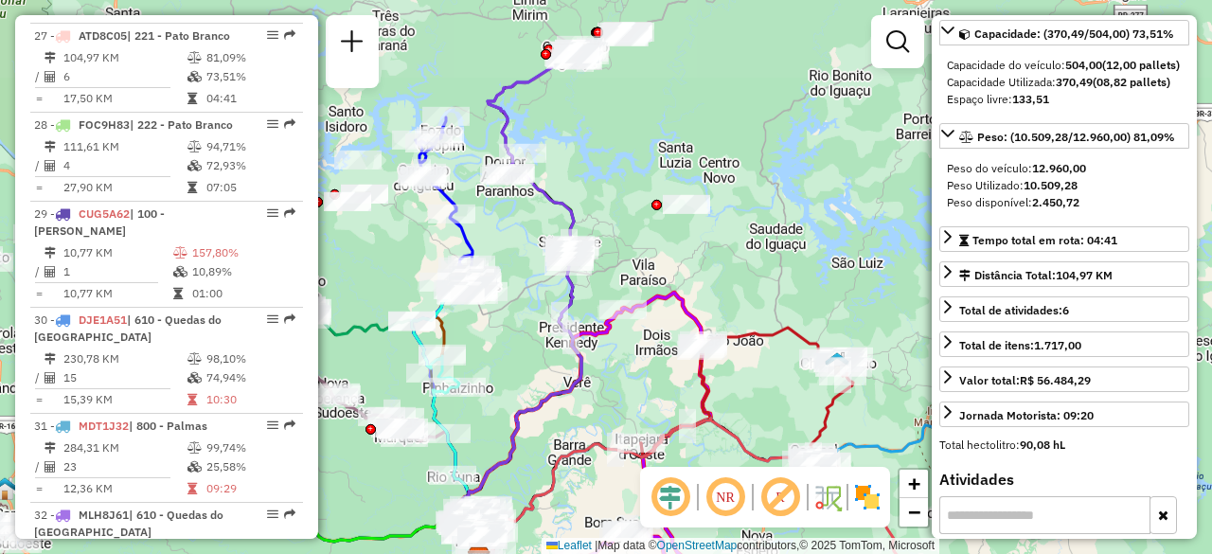
drag, startPoint x: 608, startPoint y: 399, endPoint x: 706, endPoint y: 483, distance: 129.6
click at [706, 483] on hb-router-mapa "Informações da Sessão 1287015 - [DATE] Criação: [DATE] 18:43 Depósito: CDD Fco …" at bounding box center [606, 277] width 1212 height 554
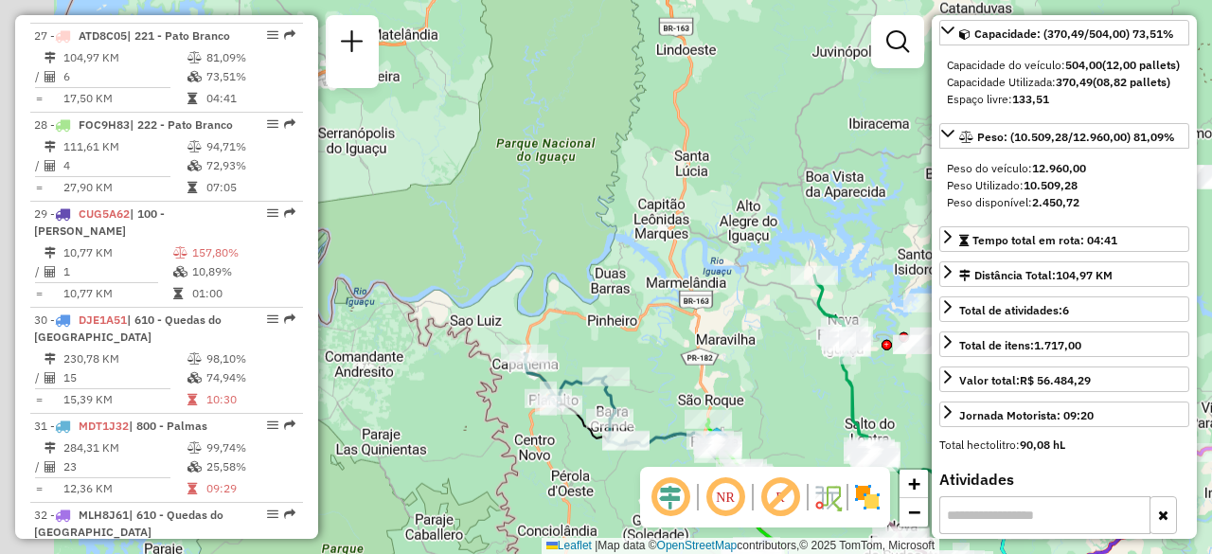
drag, startPoint x: 644, startPoint y: 263, endPoint x: 1211, endPoint y: 395, distance: 582.1
click at [1211, 395] on div "Janela de atendimento Grade de atendimento Capacidade Transportadoras Veículos …" at bounding box center [606, 277] width 1212 height 554
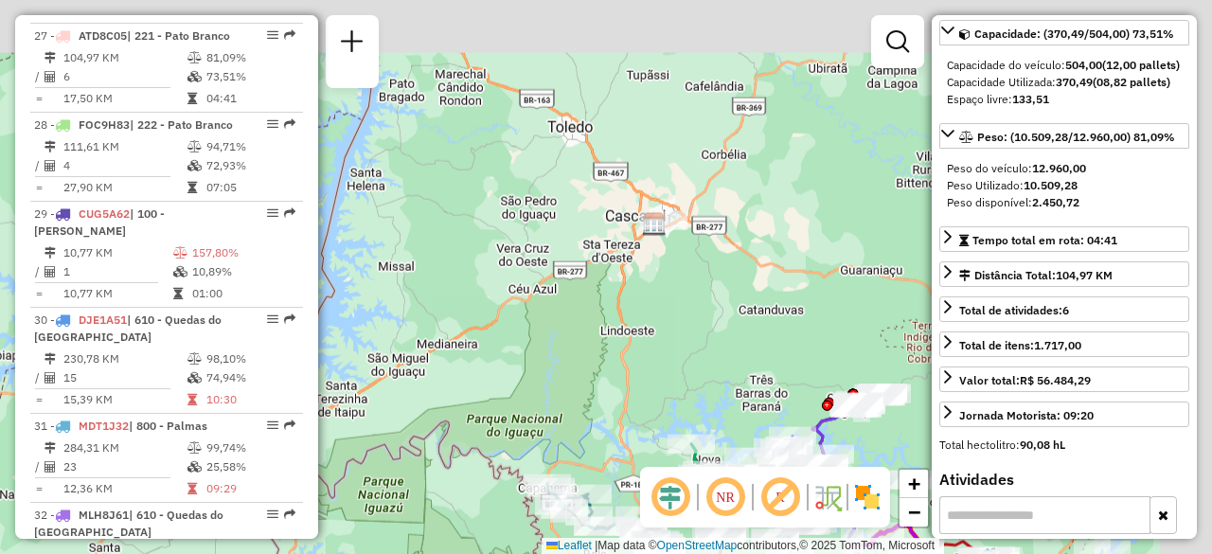
drag, startPoint x: 534, startPoint y: 391, endPoint x: 382, endPoint y: 531, distance: 206.3
click at [382, 531] on div "Janela de atendimento Grade de atendimento Capacidade Transportadoras Veículos …" at bounding box center [606, 277] width 1212 height 554
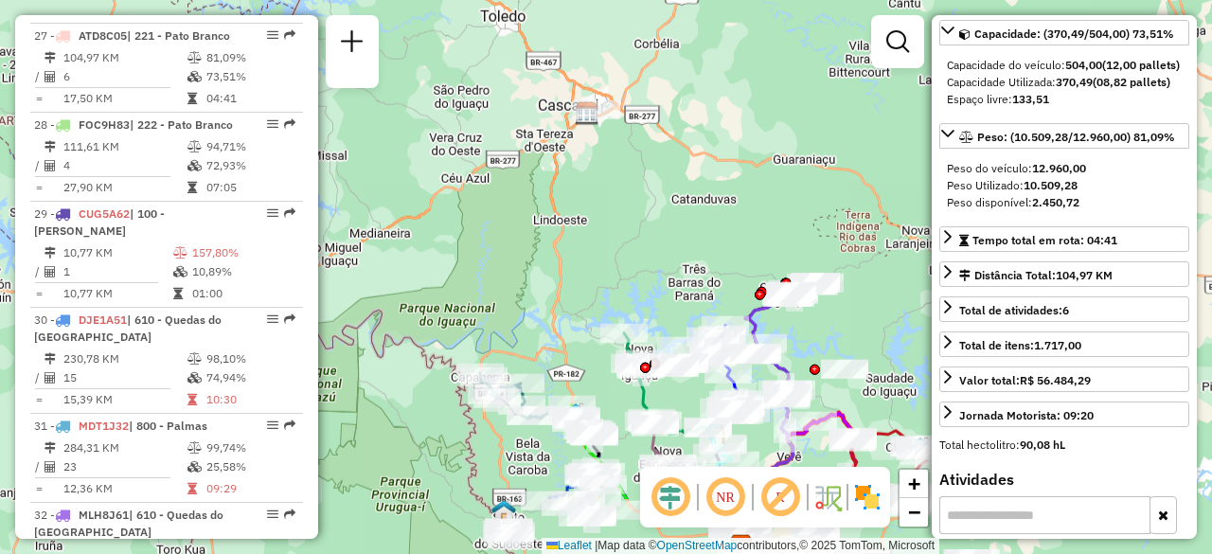
drag, startPoint x: 647, startPoint y: 365, endPoint x: 583, endPoint y: 202, distance: 176.0
click at [583, 202] on div "Janela de atendimento Grade de atendimento Capacidade Transportadoras Veículos …" at bounding box center [606, 277] width 1212 height 554
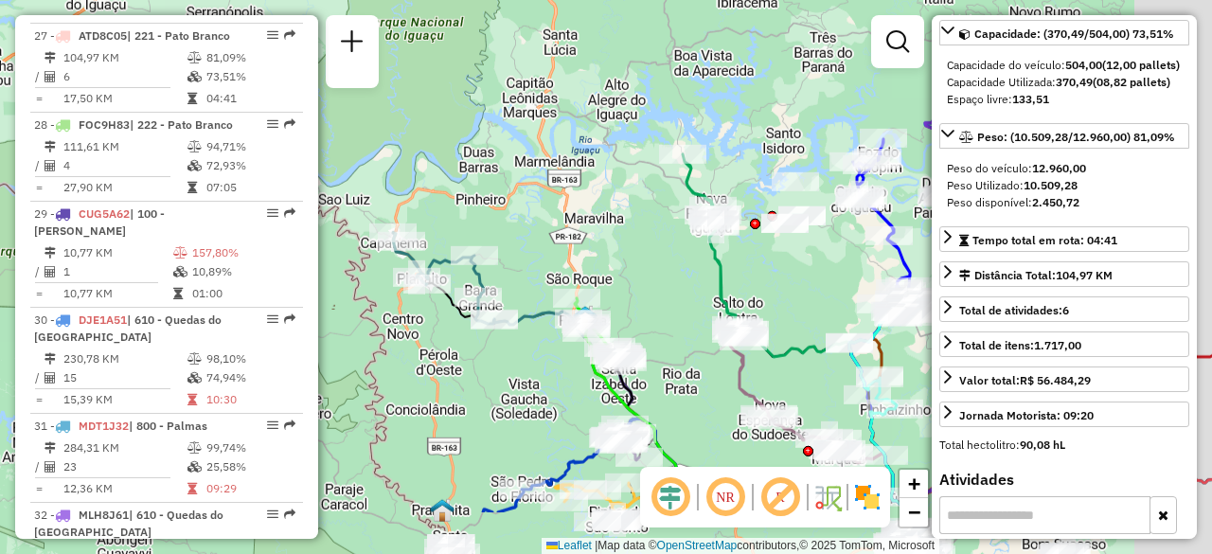
drag, startPoint x: 683, startPoint y: 344, endPoint x: 585, endPoint y: 245, distance: 139.2
click at [585, 245] on div "Janela de atendimento Grade de atendimento Capacidade Transportadoras Veículos …" at bounding box center [606, 277] width 1212 height 554
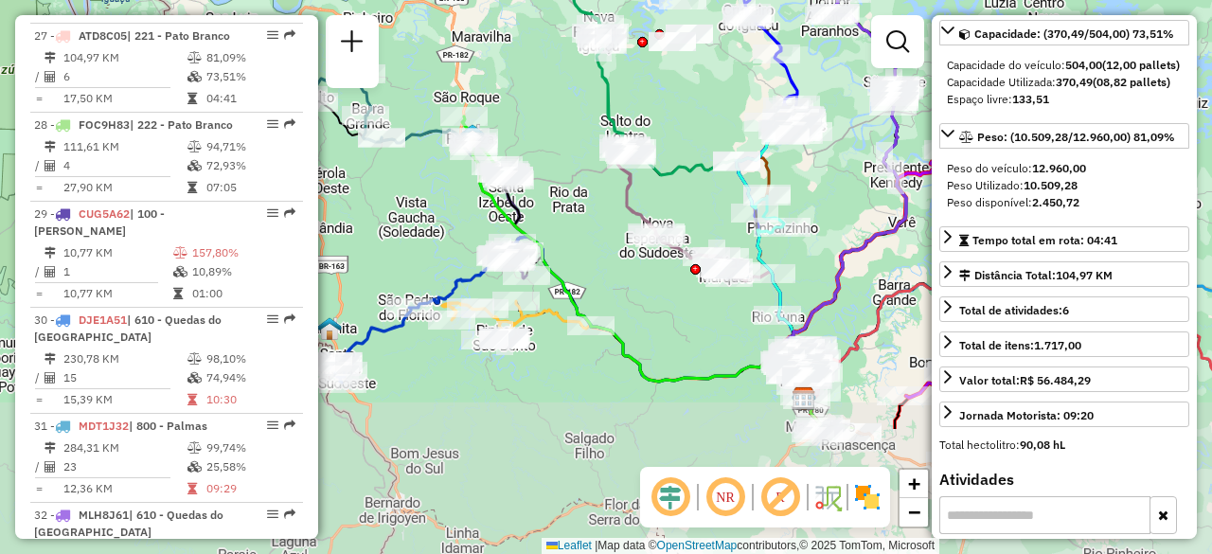
drag, startPoint x: 665, startPoint y: 411, endPoint x: 555, endPoint y: 230, distance: 212.0
click at [555, 230] on div "Janela de atendimento Grade de atendimento Capacidade Transportadoras Veículos …" at bounding box center [606, 277] width 1212 height 554
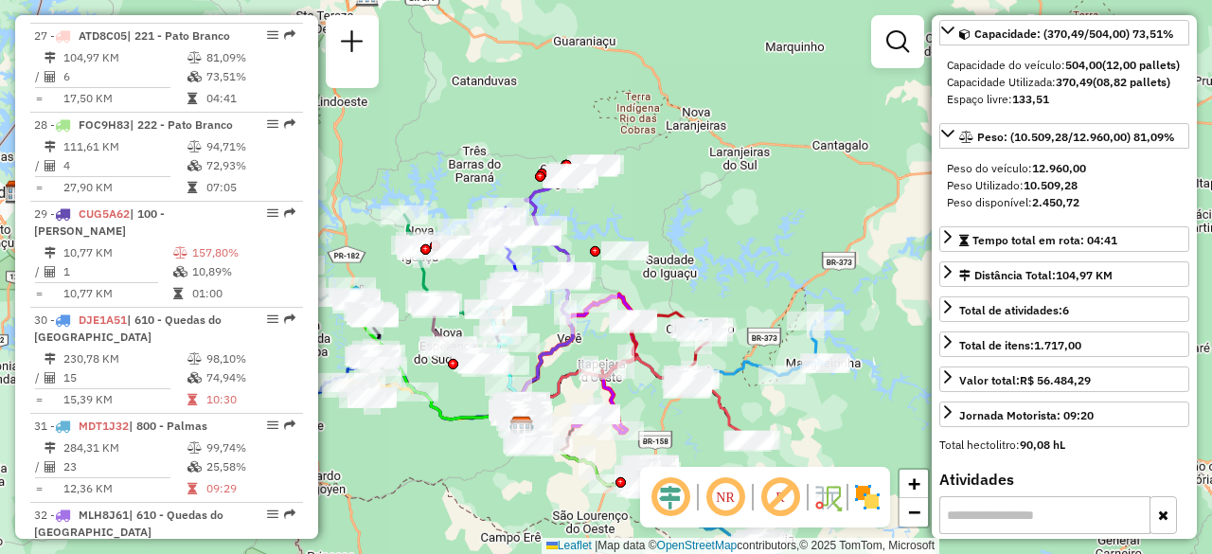
drag, startPoint x: 647, startPoint y: 346, endPoint x: 490, endPoint y: 460, distance: 193.9
click at [490, 460] on div "Janela de atendimento Grade de atendimento Capacidade Transportadoras Veículos …" at bounding box center [606, 277] width 1212 height 554
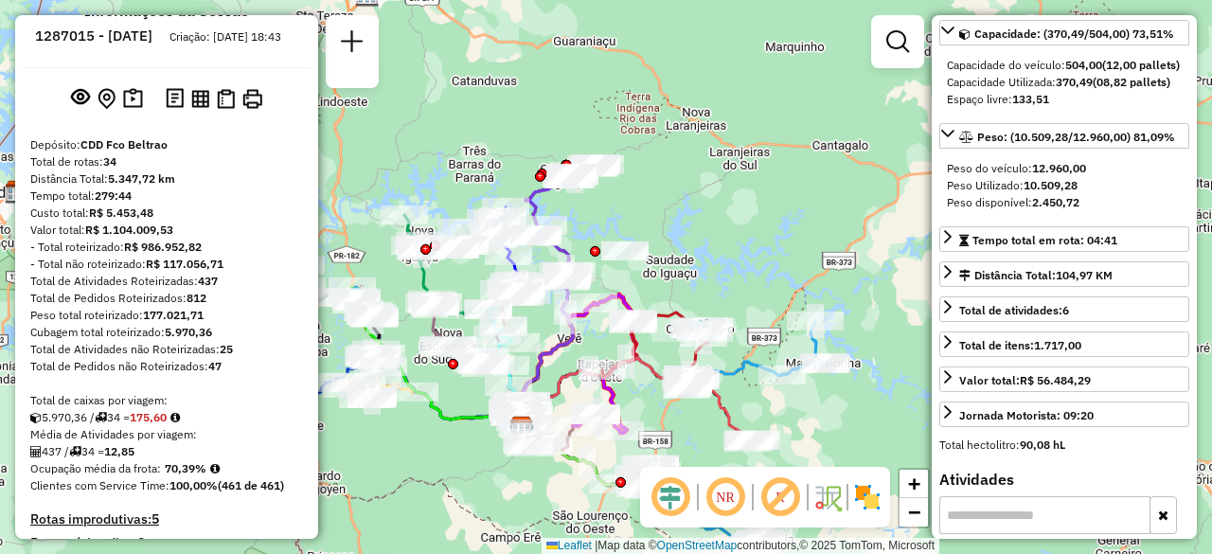
scroll to position [41, 0]
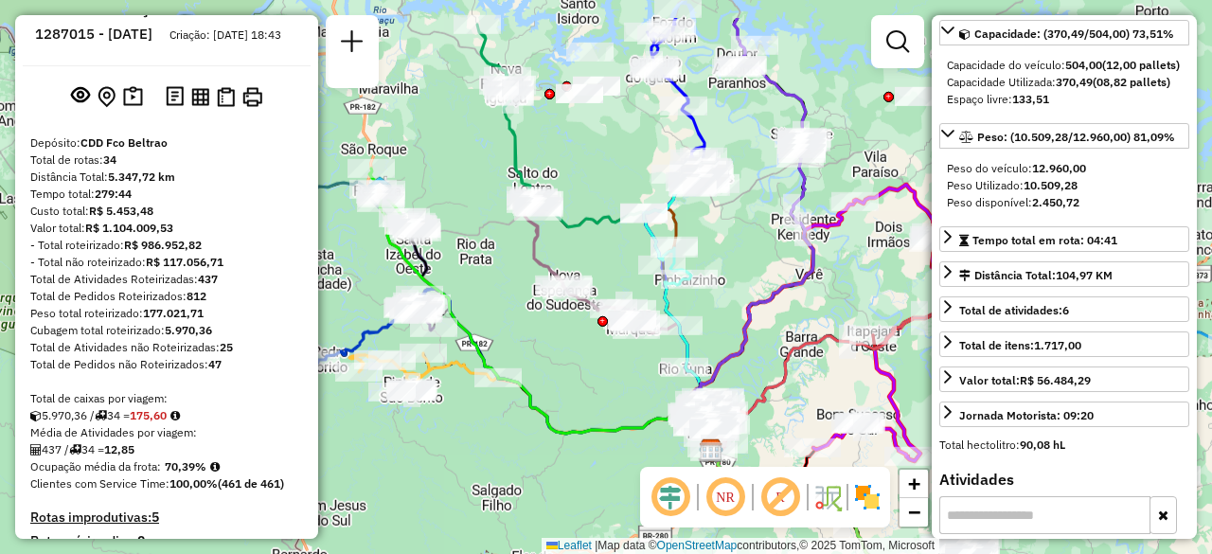
drag, startPoint x: 479, startPoint y: 464, endPoint x: 647, endPoint y: 532, distance: 180.9
click at [647, 532] on div "Janela de atendimento Grade de atendimento Capacidade Transportadoras Veículos …" at bounding box center [606, 277] width 1212 height 554
